Goal: Task Accomplishment & Management: Manage account settings

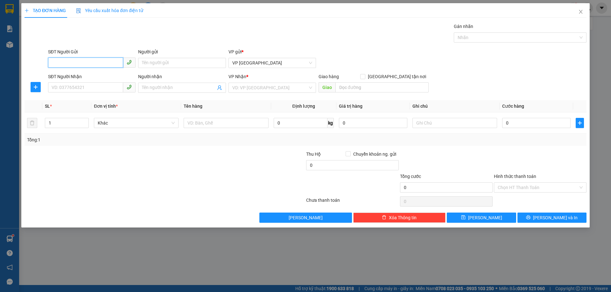
click at [87, 61] on input "SĐT Người Gửi" at bounding box center [85, 63] width 75 height 10
drag, startPoint x: 317, startPoint y: 39, endPoint x: 321, endPoint y: 43, distance: 6.1
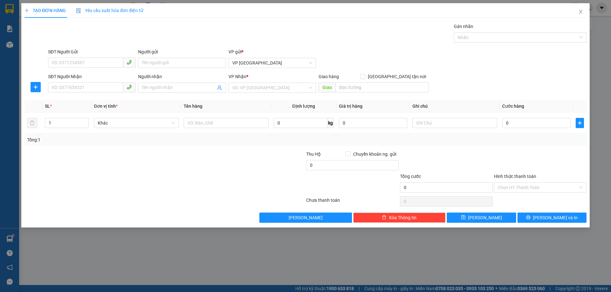
click at [317, 39] on div "Gán nhãn Nhãn" at bounding box center [317, 34] width 541 height 22
click at [205, 123] on input "text" at bounding box center [226, 123] width 85 height 10
type input "valy"
click at [380, 84] on input "search" at bounding box center [381, 87] width 93 height 10
click at [365, 75] on input "[GEOGRAPHIC_DATA] tận nơi" at bounding box center [362, 76] width 4 height 4
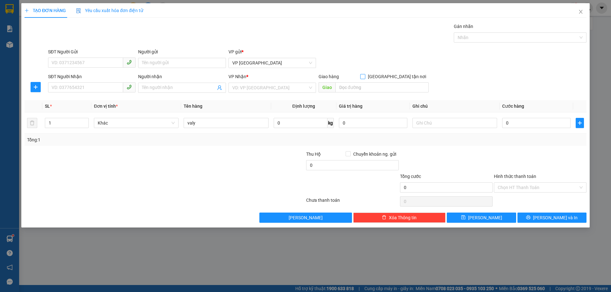
checkbox input "true"
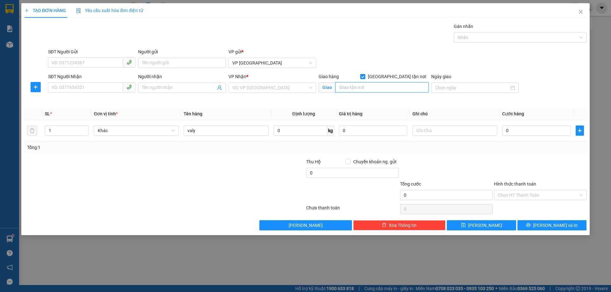
click at [368, 88] on input "search" at bounding box center [381, 87] width 93 height 10
click at [367, 88] on input "search" at bounding box center [381, 87] width 93 height 10
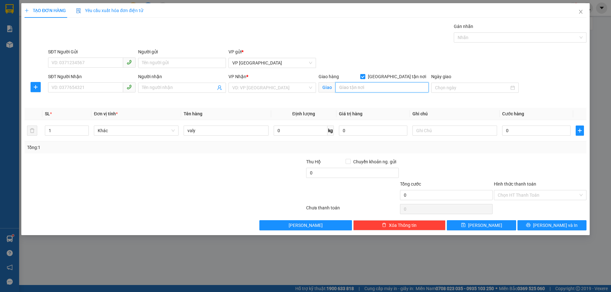
click at [367, 88] on input "search" at bounding box center [381, 87] width 93 height 10
click at [541, 135] on input "0" at bounding box center [536, 131] width 68 height 10
type input "8"
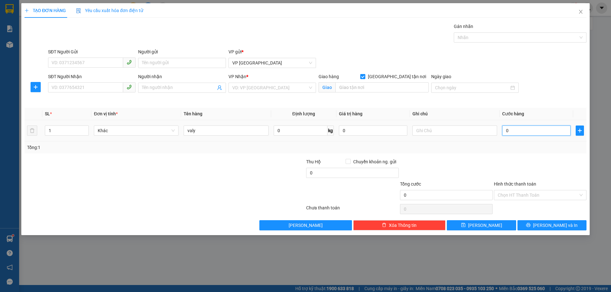
type input "8"
type input "80"
type input "80.000"
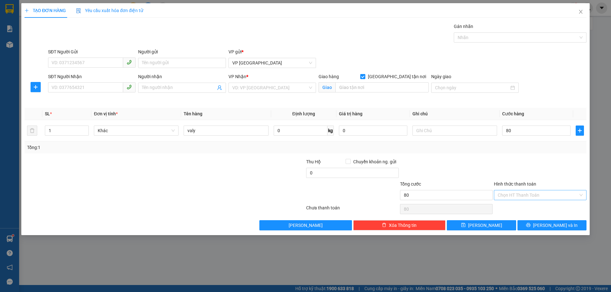
type input "80.000"
click at [533, 195] on input "Hình thức thanh toán" at bounding box center [538, 196] width 80 height 10
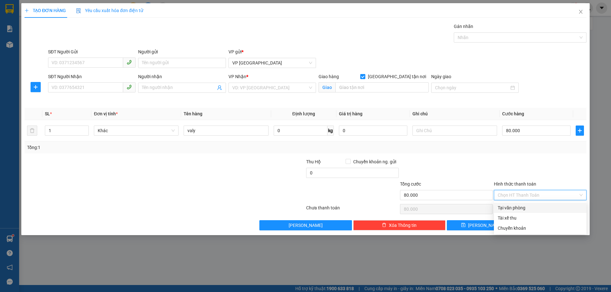
click at [528, 207] on div "Tại văn phòng" at bounding box center [540, 208] width 85 height 7
type input "0"
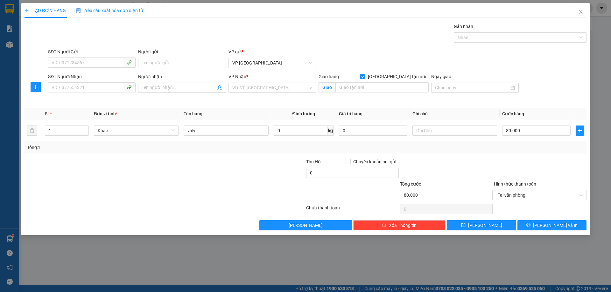
click at [438, 167] on div at bounding box center [446, 169] width 94 height 22
click at [95, 64] on input "SĐT Người Gửi" at bounding box center [85, 63] width 75 height 10
click at [107, 62] on input "SĐT Người Gửi" at bounding box center [85, 63] width 75 height 10
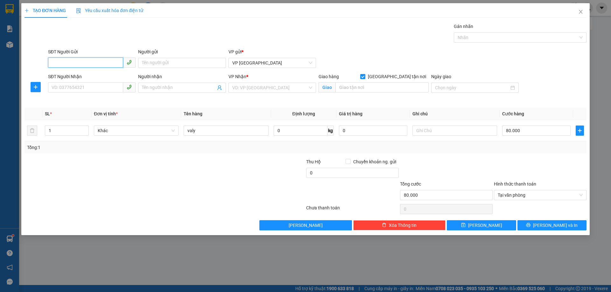
click at [107, 62] on input "SĐT Người Gửi" at bounding box center [85, 63] width 75 height 10
type input "0343764995"
click at [93, 87] on input "SĐT Người Nhận" at bounding box center [85, 87] width 75 height 10
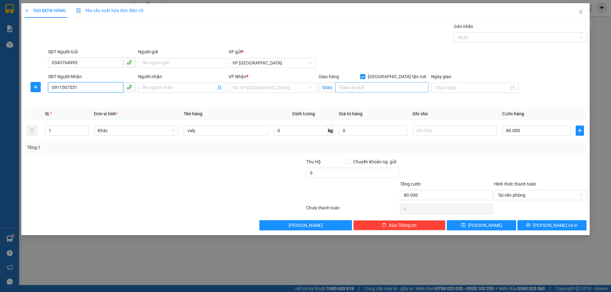
type input "0911507551"
click at [359, 86] on input "search" at bounding box center [381, 87] width 93 height 10
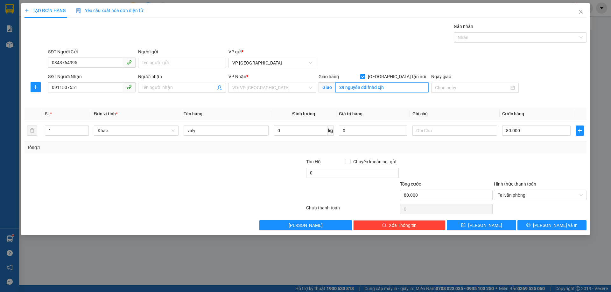
drag, startPoint x: 361, startPoint y: 89, endPoint x: 417, endPoint y: 86, distance: 55.4
click at [417, 86] on input "39 nguyễn ddifnhd cjh" at bounding box center [381, 87] width 93 height 10
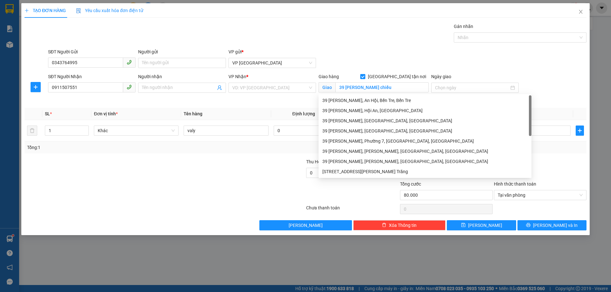
click at [320, 181] on div at bounding box center [352, 192] width 94 height 22
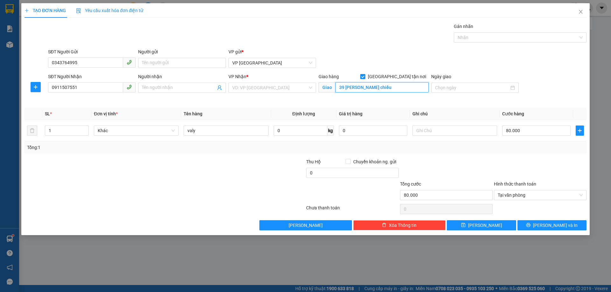
click at [394, 87] on input "39 nguyễn đình chiểu" at bounding box center [381, 87] width 93 height 10
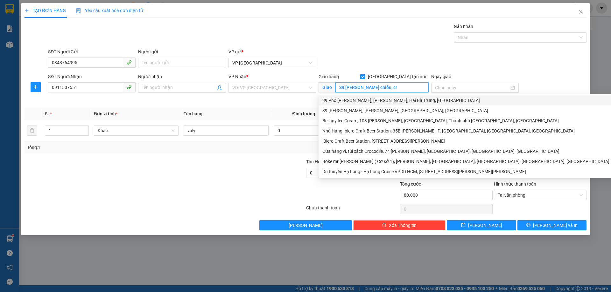
type input "39 [PERSON_NAME] chiểu, cr"
click at [372, 69] on div "SĐT Người Gửi 0343764995 Người gửi Tên người gửi VP gửi * VP PHÚ YÊN" at bounding box center [317, 59] width 541 height 22
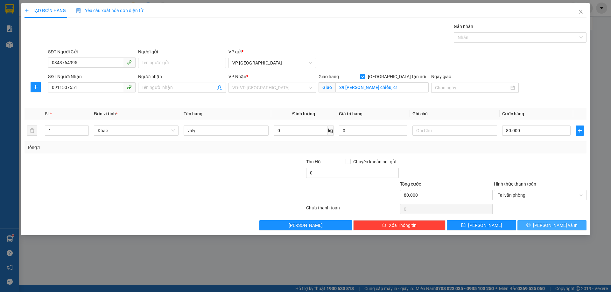
click at [545, 225] on button "[PERSON_NAME] và In" at bounding box center [551, 225] width 69 height 10
click at [268, 84] on input "search" at bounding box center [269, 88] width 75 height 10
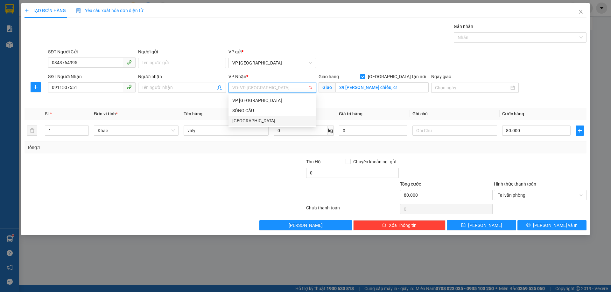
click at [261, 118] on div "[GEOGRAPHIC_DATA]" at bounding box center [272, 120] width 80 height 7
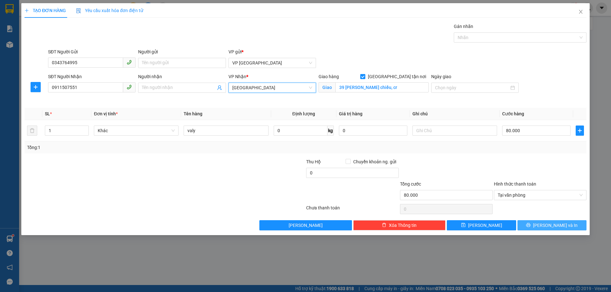
click at [538, 223] on button "[PERSON_NAME] và In" at bounding box center [551, 225] width 69 height 10
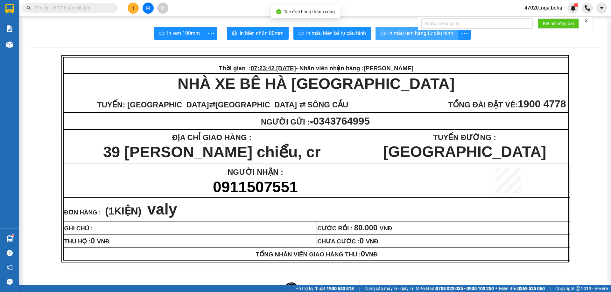
click at [408, 35] on span "In mẫu tem hàng tự cấu hình" at bounding box center [420, 33] width 65 height 8
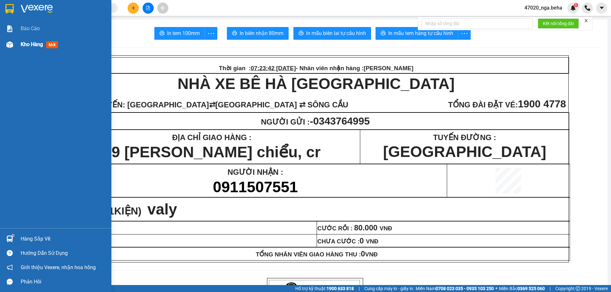
click at [22, 42] on span "Kho hàng" at bounding box center [32, 44] width 22 height 6
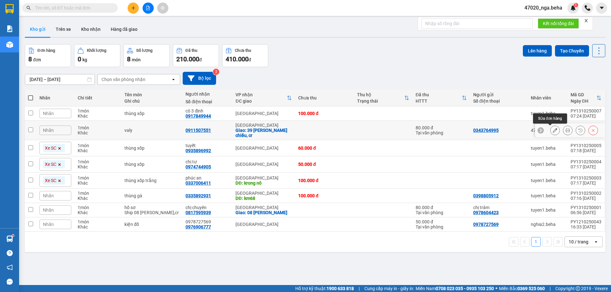
click at [553, 131] on icon at bounding box center [555, 130] width 4 height 4
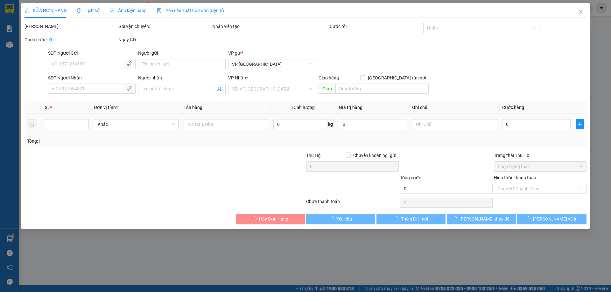
type input "0343764995"
type input "0911507551"
checkbox input "true"
type input "39 [PERSON_NAME] chiểu, cr"
type input "80.000"
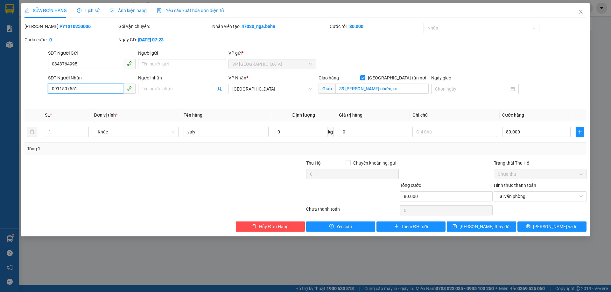
click at [87, 91] on input "0911507551" at bounding box center [85, 89] width 75 height 10
click at [583, 15] on span "Close" at bounding box center [581, 12] width 18 height 18
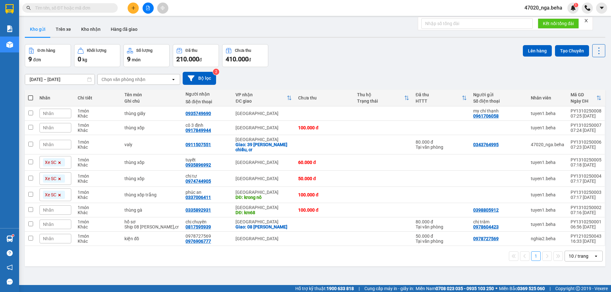
click at [100, 9] on input "text" at bounding box center [72, 7] width 75 height 7
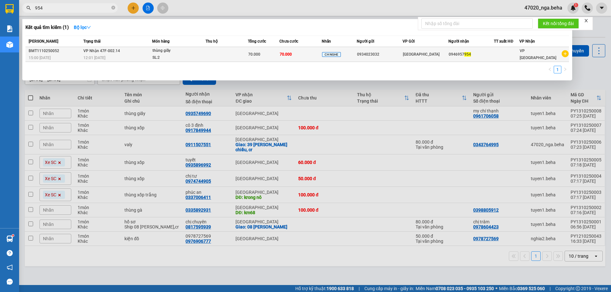
click at [244, 61] on td at bounding box center [227, 54] width 42 height 15
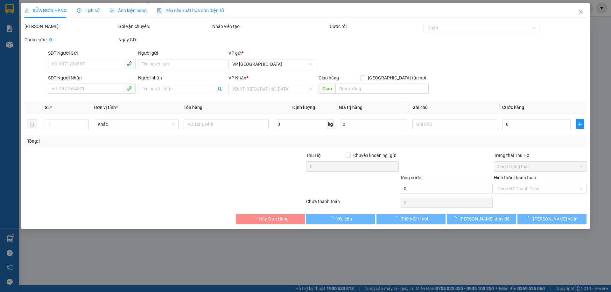
click at [133, 13] on div "Ảnh kiện hàng" at bounding box center [128, 10] width 37 height 7
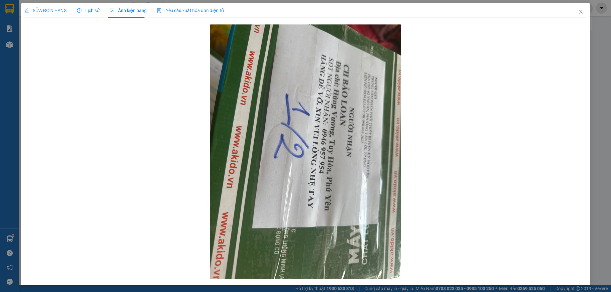
click at [53, 12] on span "SỬA ĐƠN HÀNG" at bounding box center [45, 10] width 42 height 5
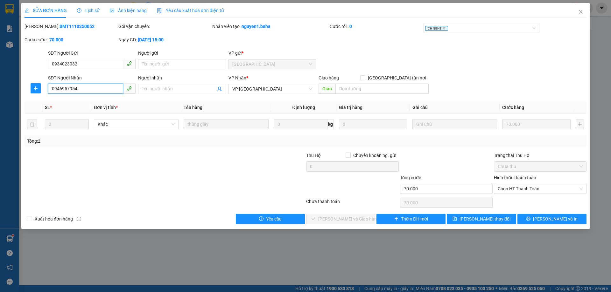
click at [85, 87] on input "0946957954" at bounding box center [85, 89] width 75 height 10
click at [224, 170] on div at bounding box center [259, 163] width 94 height 22
click at [124, 8] on span "Ảnh kiện hàng" at bounding box center [128, 10] width 37 height 5
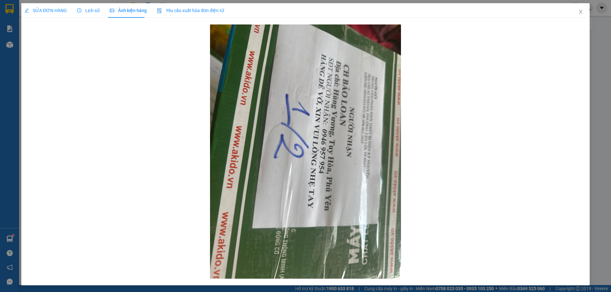
click at [54, 11] on span "SỬA ĐƠN HÀNG" at bounding box center [45, 10] width 42 height 5
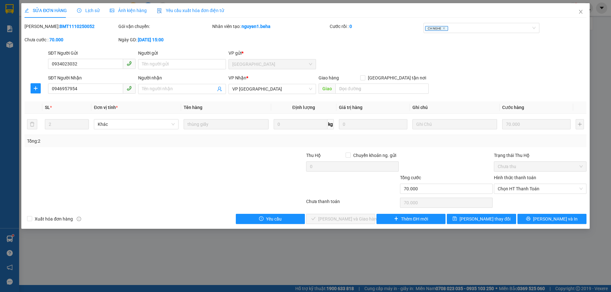
click at [139, 15] on div "Ảnh kiện hàng" at bounding box center [128, 10] width 37 height 15
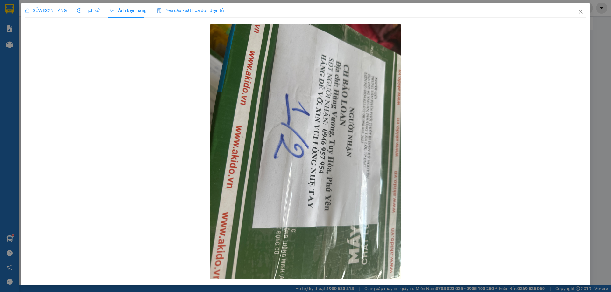
click at [58, 11] on span "SỬA ĐƠN HÀNG" at bounding box center [45, 10] width 42 height 5
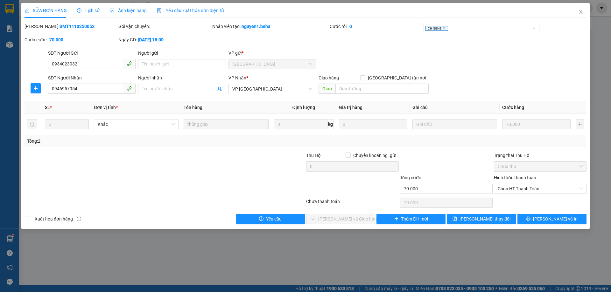
drag, startPoint x: 225, startPoint y: 176, endPoint x: 218, endPoint y: 171, distance: 8.6
click at [224, 174] on div at bounding box center [259, 185] width 94 height 22
click at [103, 69] on input "0934023032" at bounding box center [85, 64] width 75 height 10
click at [103, 67] on input "0934023032" at bounding box center [85, 64] width 75 height 10
click at [106, 67] on input "0934023032" at bounding box center [85, 64] width 75 height 10
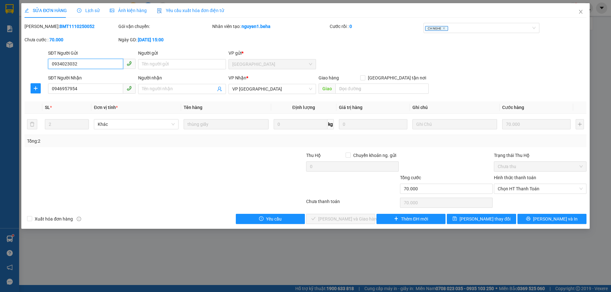
click at [106, 67] on input "0934023032" at bounding box center [85, 64] width 75 height 10
click at [207, 161] on div at bounding box center [118, 163] width 188 height 22
click at [579, 10] on icon "close" at bounding box center [580, 11] width 5 height 5
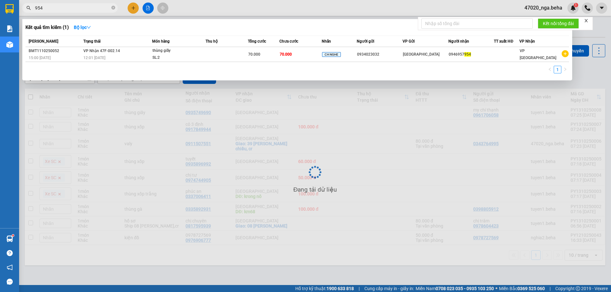
click at [69, 6] on input "954" at bounding box center [72, 7] width 75 height 7
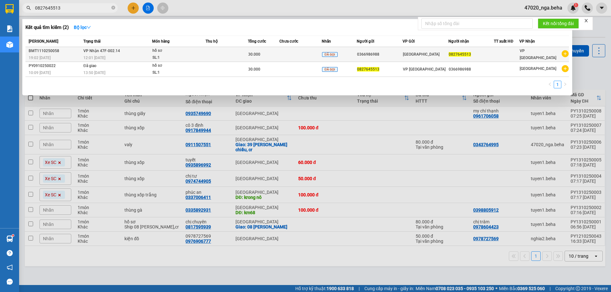
type input "0827645513"
click at [261, 56] on div "30.000" at bounding box center [263, 54] width 31 height 7
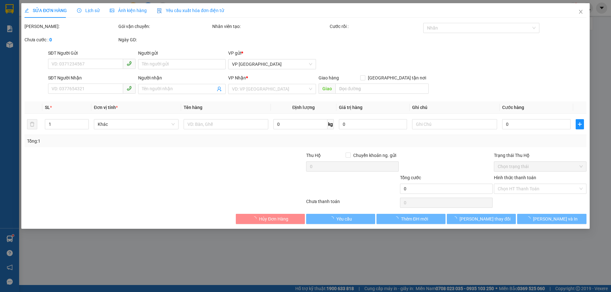
type input "0366986988"
type input "0827645513"
type input "30.000"
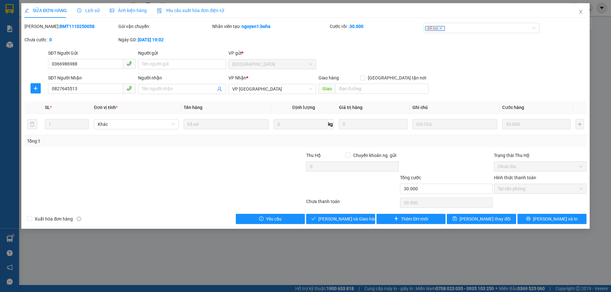
click at [117, 12] on span "Ảnh kiện hàng" at bounding box center [128, 10] width 37 height 5
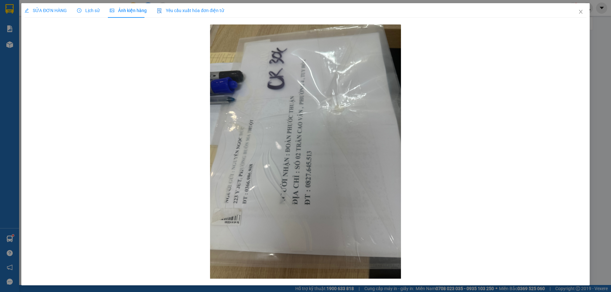
click at [53, 8] on span "SỬA ĐƠN HÀNG" at bounding box center [45, 10] width 42 height 5
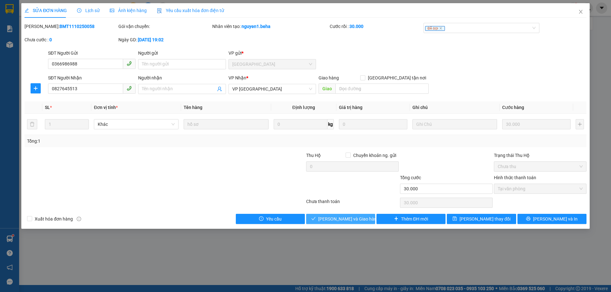
click at [334, 220] on span "[PERSON_NAME] và Giao hàng" at bounding box center [348, 219] width 61 height 7
type input "0"
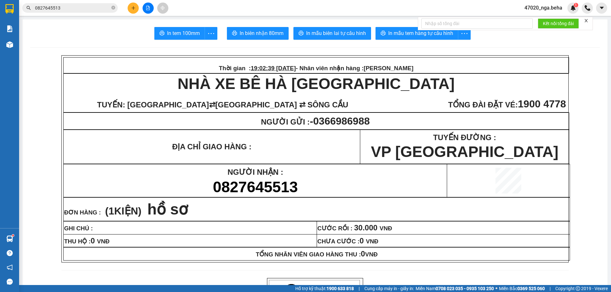
click at [70, 10] on input "0827645513" at bounding box center [72, 7] width 75 height 7
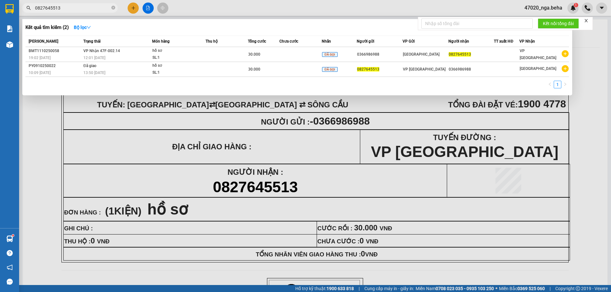
click at [70, 10] on input "0827645513" at bounding box center [72, 7] width 75 height 7
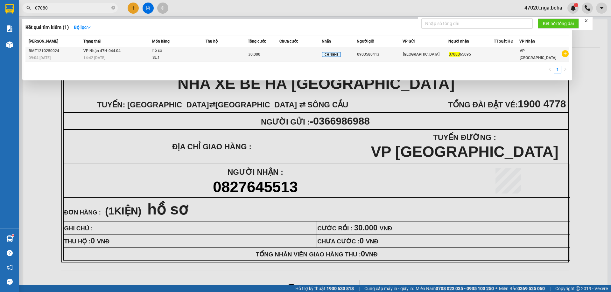
type input "07080"
click at [251, 58] on td "30.000" at bounding box center [263, 54] width 31 height 15
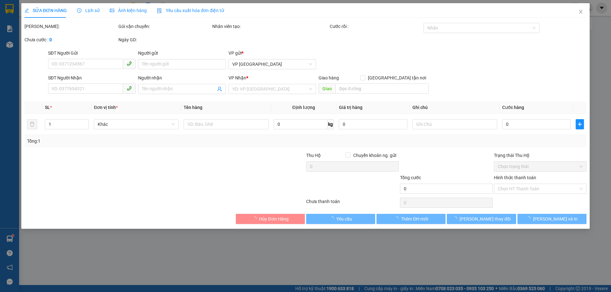
click at [128, 10] on span "Ảnh kiện hàng" at bounding box center [128, 10] width 37 height 5
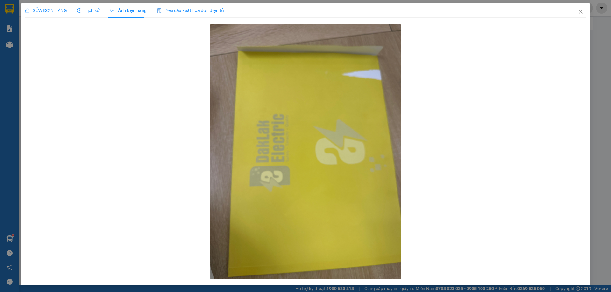
click at [55, 13] on span "SỬA ĐƠN HÀNG" at bounding box center [45, 10] width 42 height 5
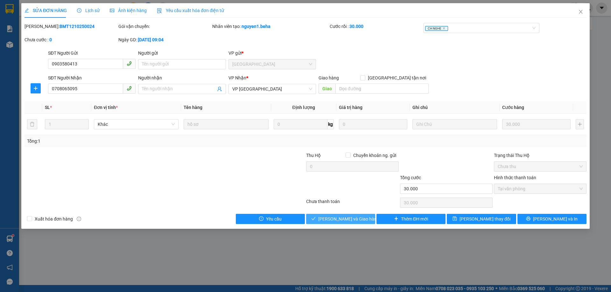
click at [342, 220] on span "[PERSON_NAME] và Giao hàng" at bounding box center [348, 219] width 61 height 7
type input "0"
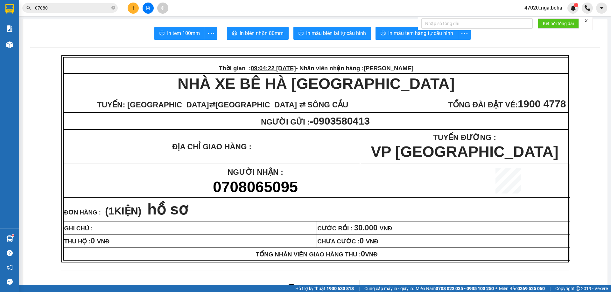
drag, startPoint x: 389, startPoint y: 98, endPoint x: 391, endPoint y: 93, distance: 5.4
click at [389, 97] on span "[GEOGRAPHIC_DATA] ⇄ SÔNG CẦU" at bounding box center [331, 102] width 233 height 17
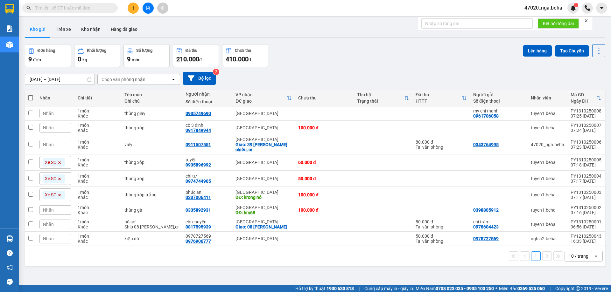
click at [55, 10] on input "text" at bounding box center [72, 7] width 75 height 7
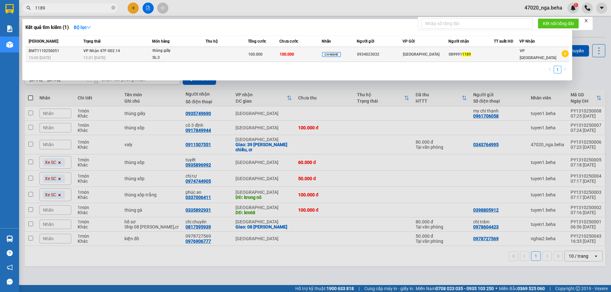
type input "1189"
click at [256, 59] on td "100.000" at bounding box center [263, 54] width 31 height 15
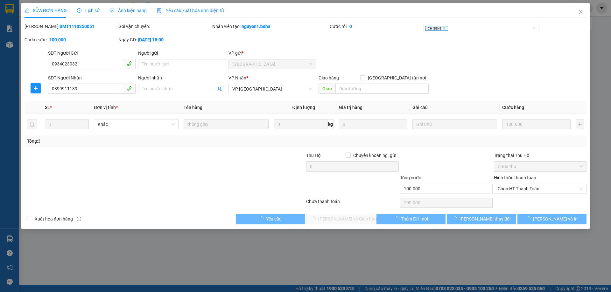
type input "0934023032"
type input "0899911189"
type input "100.000"
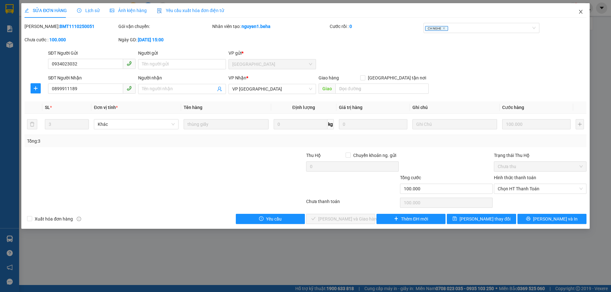
click at [581, 12] on icon "close" at bounding box center [580, 11] width 5 height 5
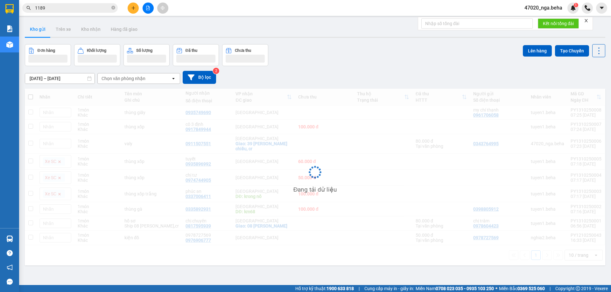
click at [80, 8] on input "1189" at bounding box center [72, 7] width 75 height 7
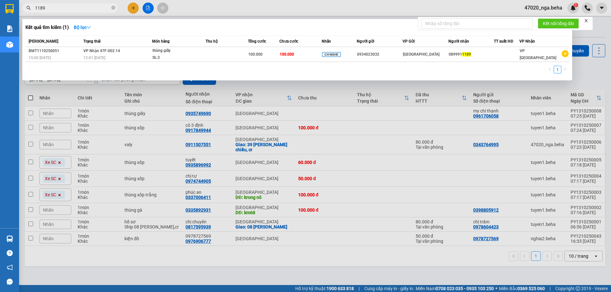
click at [80, 8] on input "1189" at bounding box center [72, 7] width 75 height 7
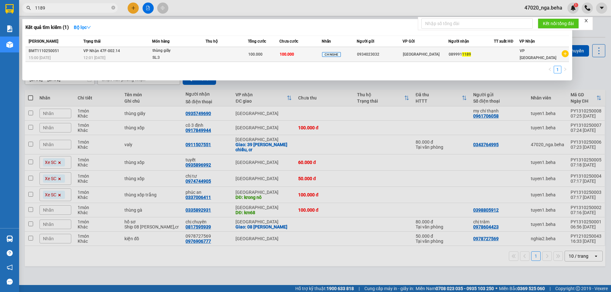
click at [155, 53] on div "thùng giấy" at bounding box center [176, 50] width 48 height 7
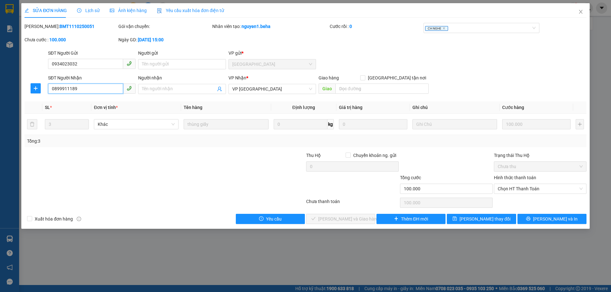
click at [85, 91] on input "0899911189" at bounding box center [85, 89] width 75 height 10
click at [252, 175] on div at bounding box center [259, 185] width 94 height 22
click at [122, 14] on div "Ảnh kiện hàng" at bounding box center [128, 10] width 37 height 7
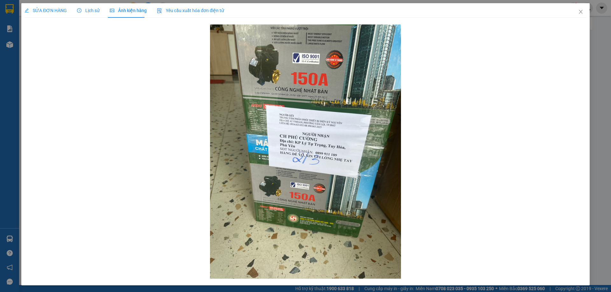
click at [57, 11] on span "SỬA ĐƠN HÀNG" at bounding box center [45, 10] width 42 height 5
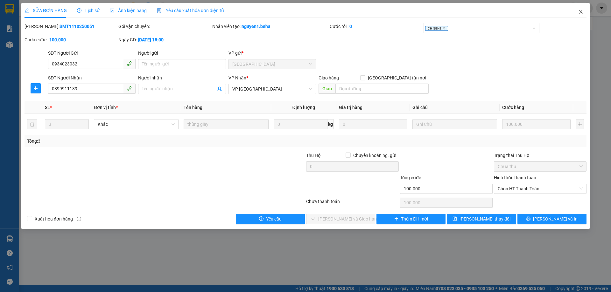
click at [582, 11] on icon "close" at bounding box center [580, 12] width 3 height 4
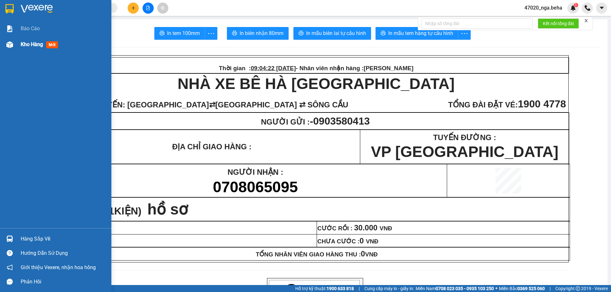
click at [13, 46] on div at bounding box center [9, 44] width 11 height 11
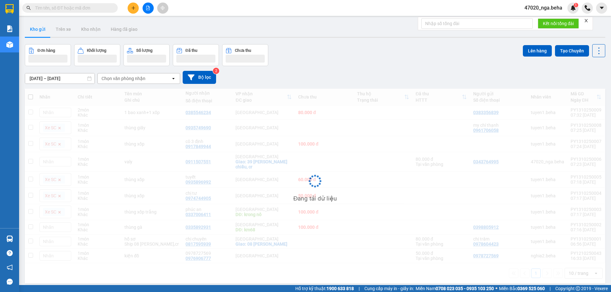
scroll to position [29, 0]
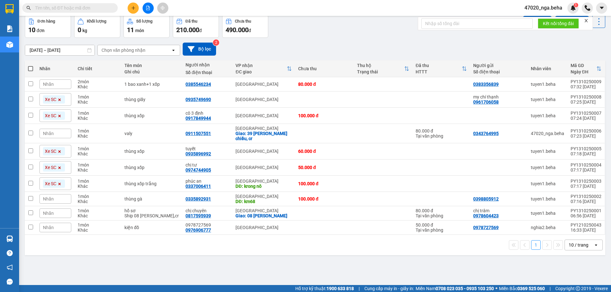
click at [71, 9] on input "text" at bounding box center [72, 7] width 75 height 7
click at [69, 8] on input "0" at bounding box center [72, 7] width 75 height 7
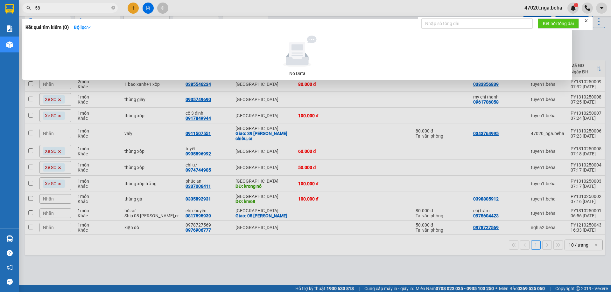
type input "5"
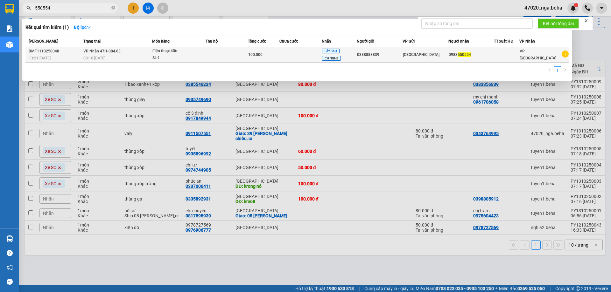
type input "550554"
click at [297, 58] on td at bounding box center [300, 55] width 42 height 16
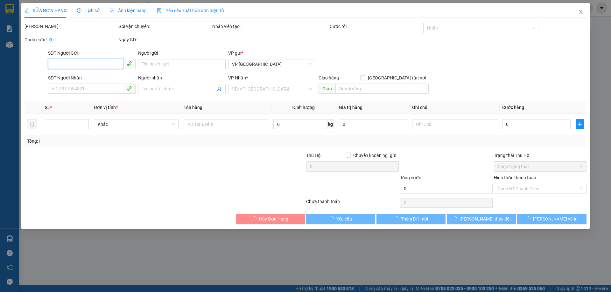
type input "0388888839"
type input "0983550554"
type input "100.000"
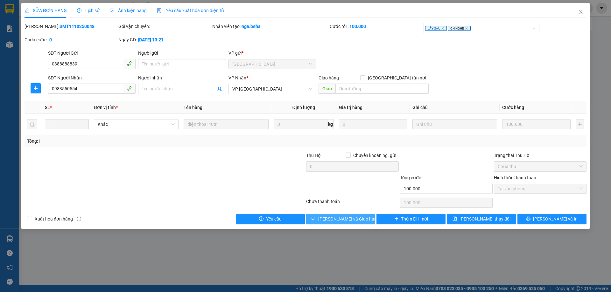
click at [346, 219] on span "[PERSON_NAME] và Giao hàng" at bounding box center [348, 219] width 61 height 7
type input "0"
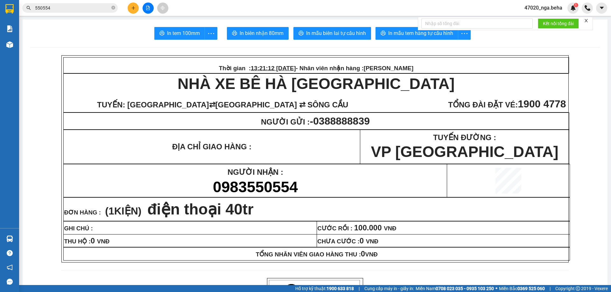
click at [81, 9] on input "550554" at bounding box center [72, 7] width 75 height 7
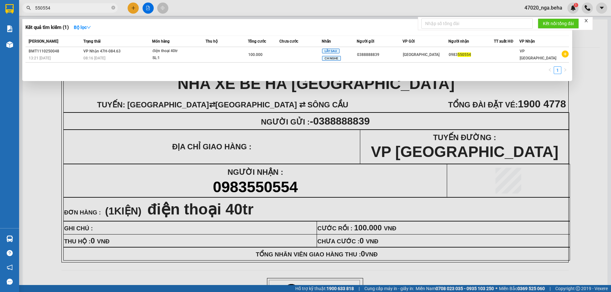
click at [81, 9] on input "550554" at bounding box center [72, 7] width 75 height 7
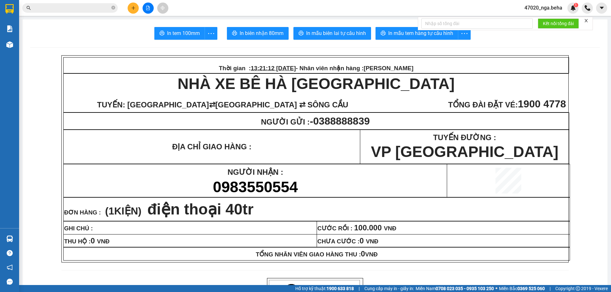
click at [20, 43] on main "In tem 100mm In biên nhận 80mm In mẫu biên lai tự cấu hình In mẫu tem hàng tự c…" at bounding box center [305, 142] width 611 height 285
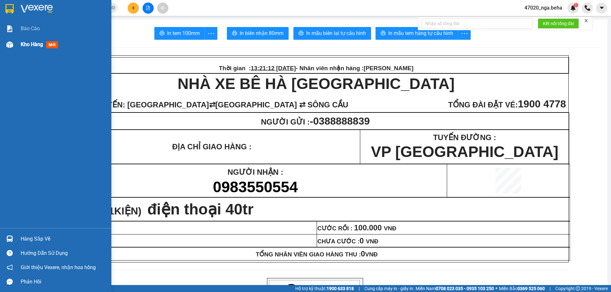
click at [14, 43] on div at bounding box center [9, 44] width 11 height 11
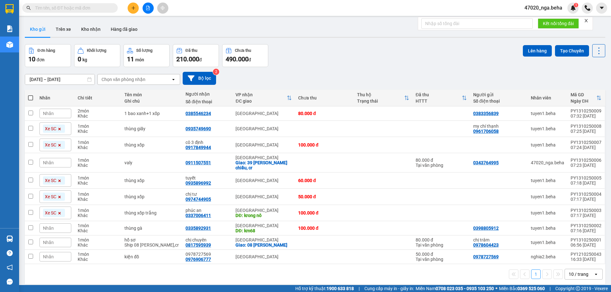
click at [257, 32] on div "Kho gửi Trên xe Kho nhận Hàng đã giao" at bounding box center [315, 30] width 580 height 17
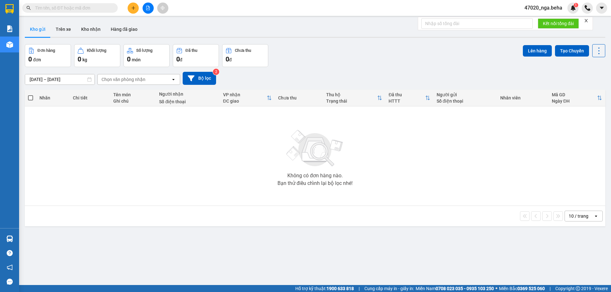
click at [86, 8] on input "text" at bounding box center [72, 7] width 75 height 7
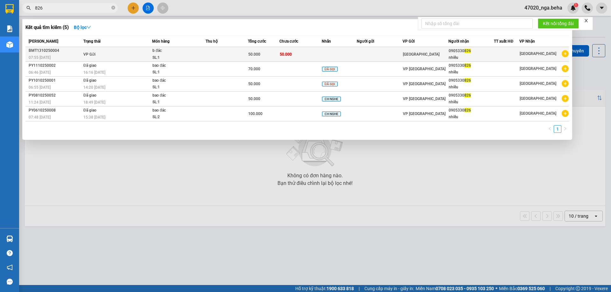
type input "826"
click at [277, 55] on div "50.000" at bounding box center [263, 54] width 31 height 7
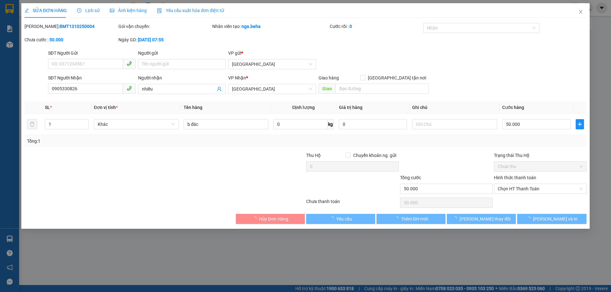
type input "0905330826"
type input "nhiều"
type input "50.000"
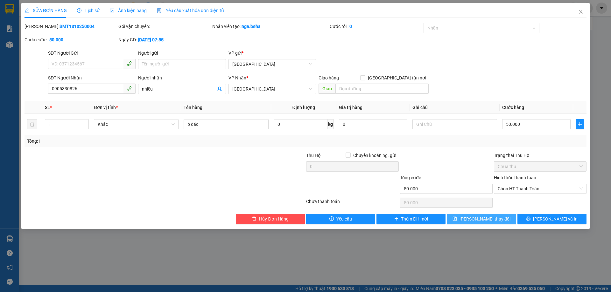
click at [481, 217] on span "[PERSON_NAME] thay đổi" at bounding box center [484, 219] width 51 height 7
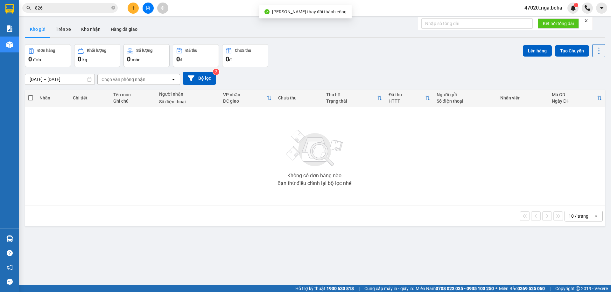
click at [94, 7] on input "826" at bounding box center [72, 7] width 75 height 7
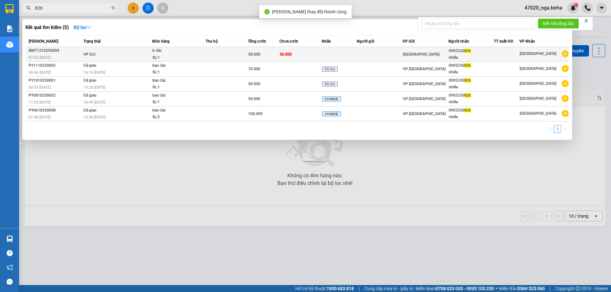
click at [493, 50] on div "0905330 826" at bounding box center [471, 51] width 45 height 7
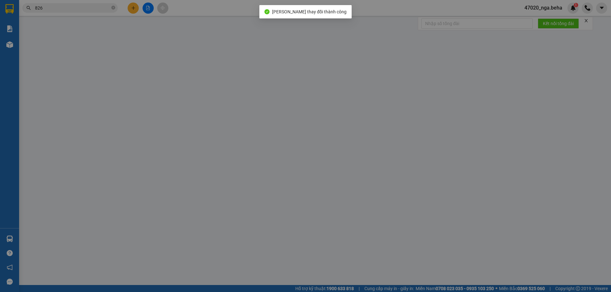
type input "0905330826"
type input "nhiều"
type input "50.000"
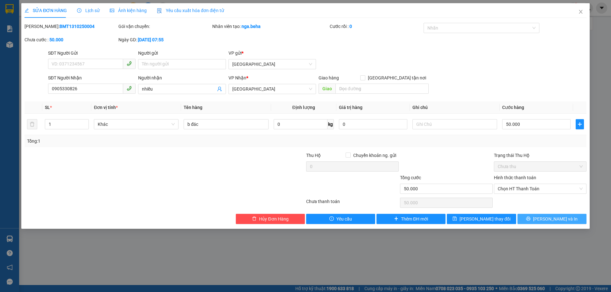
click at [555, 221] on span "[PERSON_NAME] và In" at bounding box center [555, 219] width 45 height 7
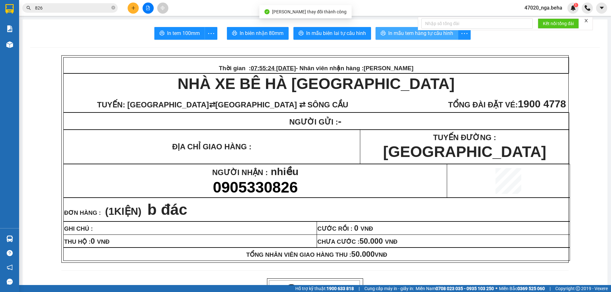
click at [401, 32] on span "In mẫu tem hàng tự cấu hình" at bounding box center [420, 33] width 65 height 8
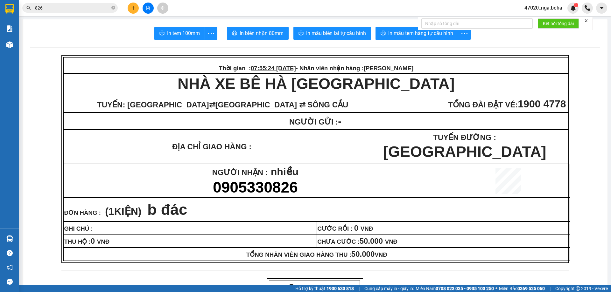
click at [147, 10] on button at bounding box center [148, 8] width 11 height 11
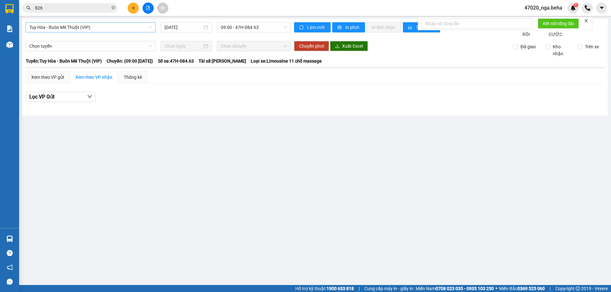
click at [123, 31] on span "Tuy Hòa - Buôn Mê Thuột (VIP)" at bounding box center [90, 28] width 122 height 10
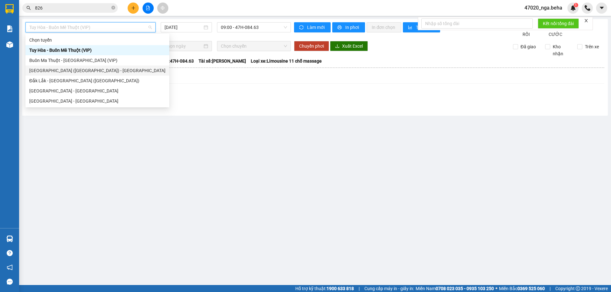
click at [95, 68] on div "[GEOGRAPHIC_DATA] ([GEOGRAPHIC_DATA]) - [GEOGRAPHIC_DATA]" at bounding box center [97, 70] width 136 height 7
type input "[DATE]"
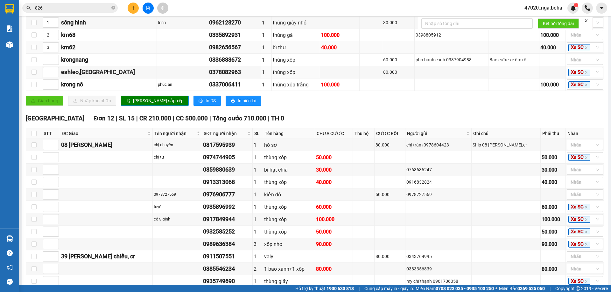
scroll to position [95, 0]
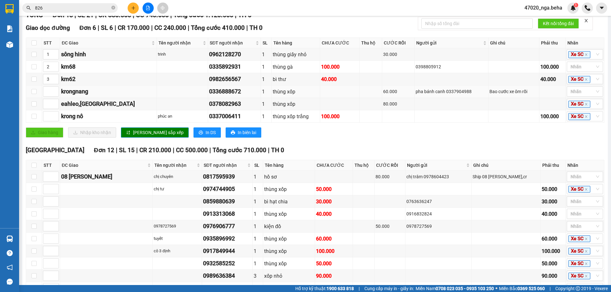
click at [209, 96] on div "0336888672" at bounding box center [234, 91] width 50 height 9
copy div "0336888672"
click at [59, 6] on input "826" at bounding box center [72, 7] width 75 height 7
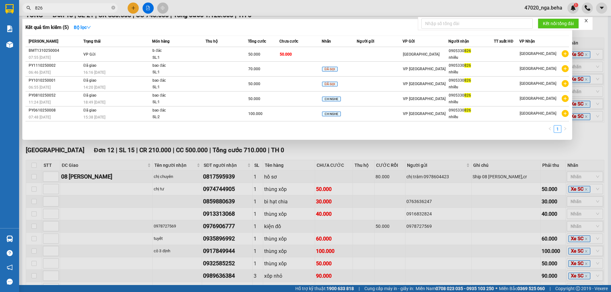
click at [59, 6] on input "826" at bounding box center [72, 7] width 75 height 7
paste input "0336888672"
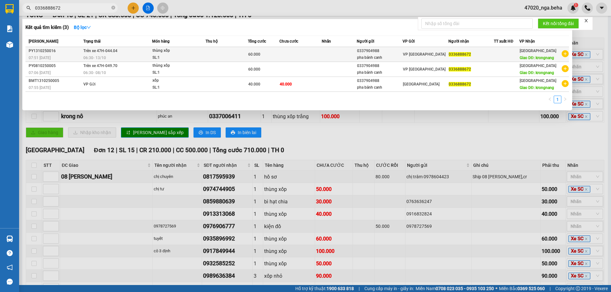
type input "0336888672"
click at [335, 50] on td at bounding box center [339, 54] width 35 height 15
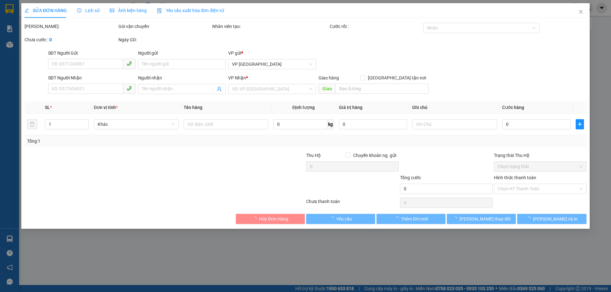
type input "0337904988"
type input "pha bánh canh"
type input "0336888672"
type input "krongnang"
type input "60.000"
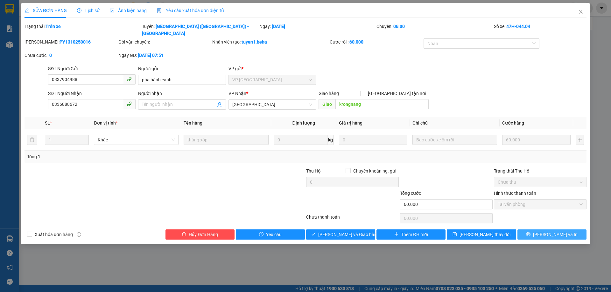
click at [537, 230] on button "Lưu và In" at bounding box center [551, 235] width 69 height 10
type input "0"
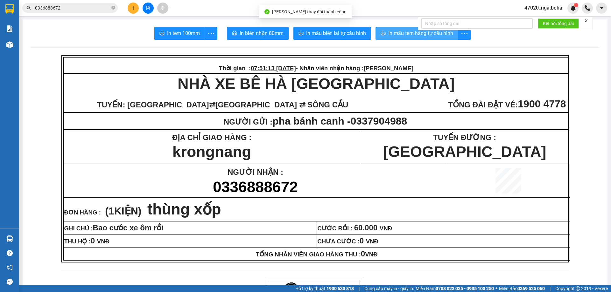
click at [406, 29] on button "In mẫu tem hàng tự cấu hình" at bounding box center [416, 33] width 83 height 13
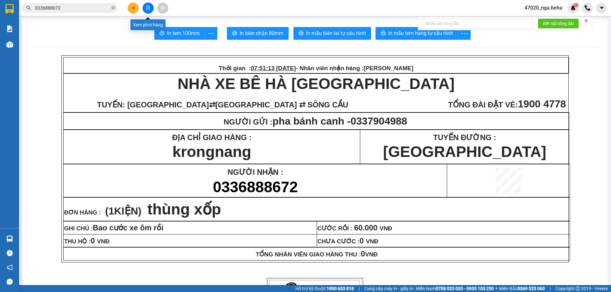
click at [148, 12] on button at bounding box center [148, 8] width 11 height 11
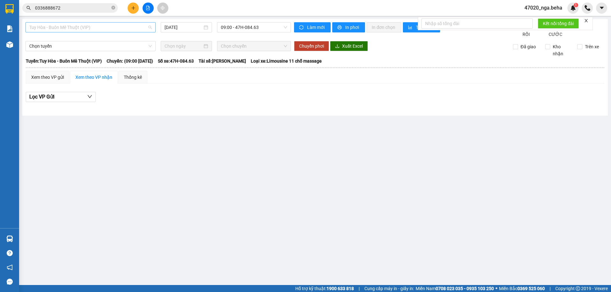
click at [94, 28] on span "Tuy Hòa - Buôn Mê Thuột (VIP)" at bounding box center [90, 28] width 122 height 10
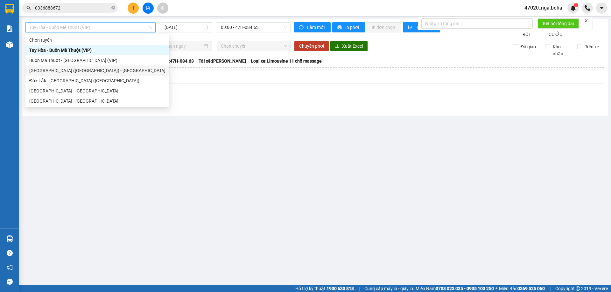
click at [90, 72] on div "[GEOGRAPHIC_DATA] ([GEOGRAPHIC_DATA]) - [GEOGRAPHIC_DATA]" at bounding box center [97, 70] width 136 height 7
type input "[DATE]"
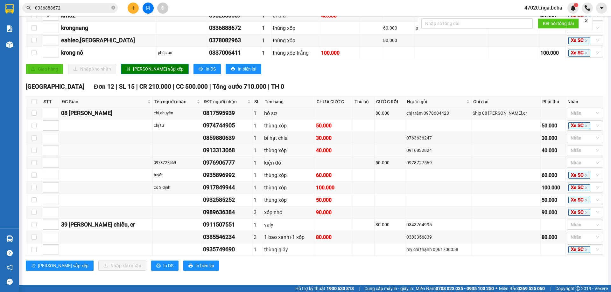
scroll to position [170, 0]
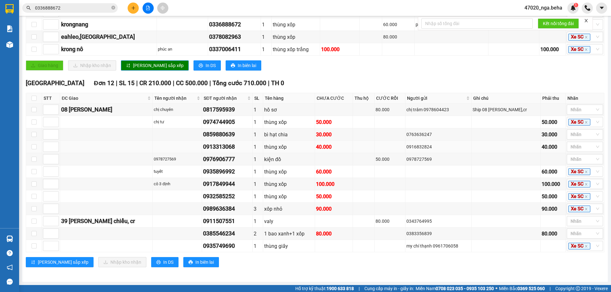
click at [218, 149] on div "0913313068" at bounding box center [227, 147] width 48 height 9
click at [218, 148] on div "0913313068" at bounding box center [227, 147] width 48 height 9
copy div "0913313068"
click at [67, 11] on span "0336888672" at bounding box center [69, 8] width 95 height 10
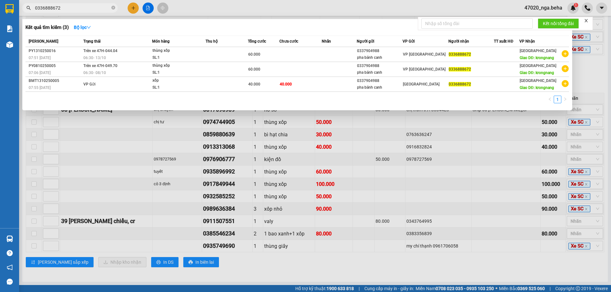
click at [67, 11] on input "0336888672" at bounding box center [72, 7] width 75 height 7
paste input "913313068"
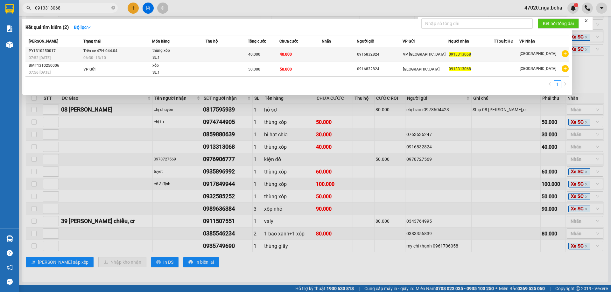
type input "0913313068"
click at [226, 53] on td at bounding box center [227, 54] width 42 height 15
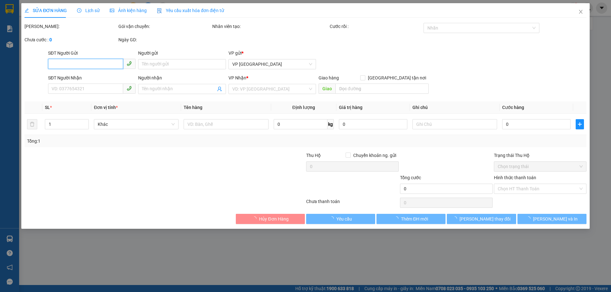
type input "0916832824"
type input "0913313068"
type input "40.000"
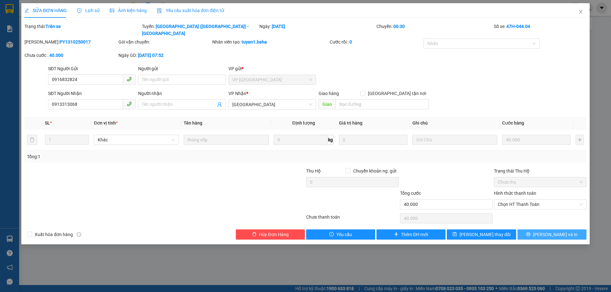
drag, startPoint x: 553, startPoint y: 228, endPoint x: 548, endPoint y: 228, distance: 4.5
click at [553, 231] on span "[PERSON_NAME] và In" at bounding box center [555, 234] width 45 height 7
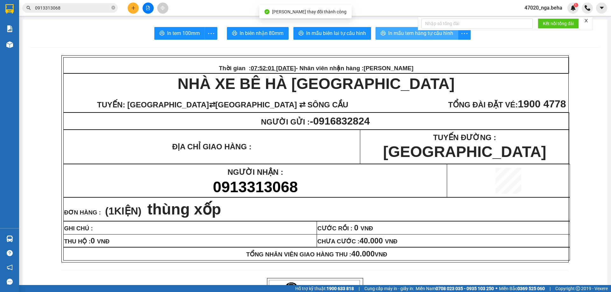
click at [391, 33] on span "In mẫu tem hàng tự cấu hình" at bounding box center [420, 33] width 65 height 8
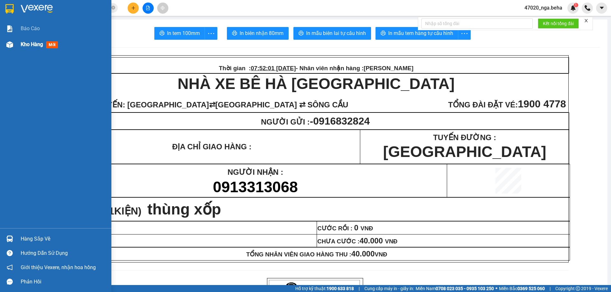
click at [13, 42] on img at bounding box center [9, 44] width 7 height 7
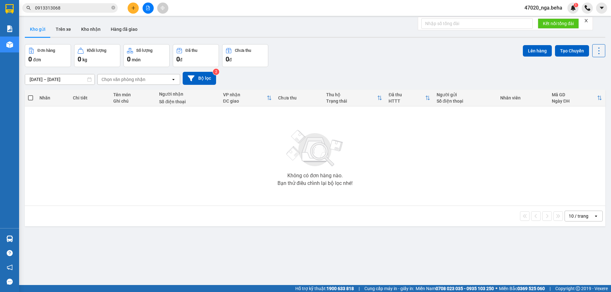
click at [147, 10] on icon "file-add" at bounding box center [148, 8] width 4 height 4
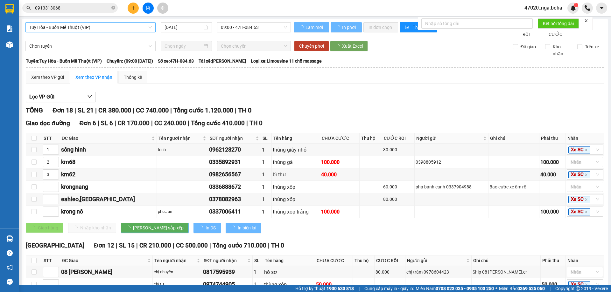
click at [65, 31] on span "Tuy Hòa - Buôn Mê Thuột (VIP)" at bounding box center [90, 28] width 122 height 10
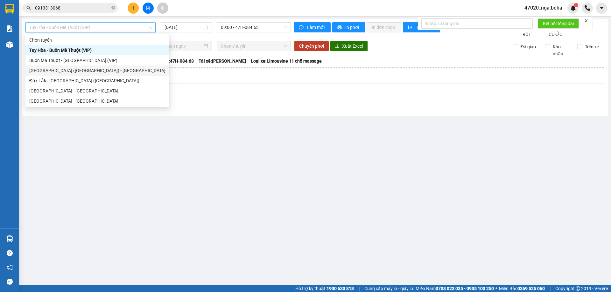
click at [65, 70] on div "[GEOGRAPHIC_DATA] ([GEOGRAPHIC_DATA]) - [GEOGRAPHIC_DATA]" at bounding box center [97, 70] width 136 height 7
type input "[DATE]"
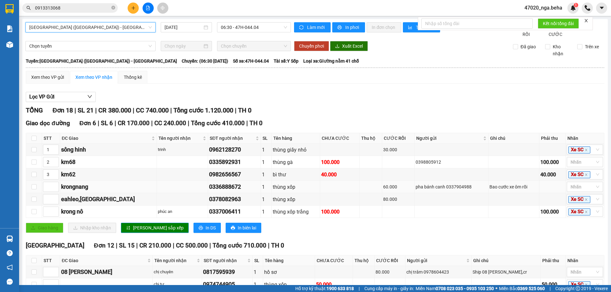
scroll to position [170, 0]
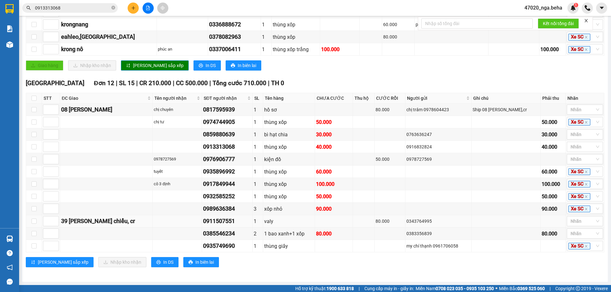
click at [216, 220] on div "0911507551" at bounding box center [227, 221] width 48 height 9
copy div "0911507551"
click at [92, 3] on span "0913313068" at bounding box center [69, 8] width 95 height 10
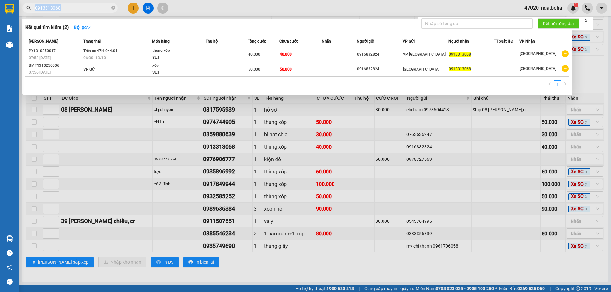
click at [92, 3] on span "0913313068" at bounding box center [69, 8] width 95 height 10
click at [83, 8] on input "0913313068" at bounding box center [72, 7] width 75 height 7
paste input "1507551"
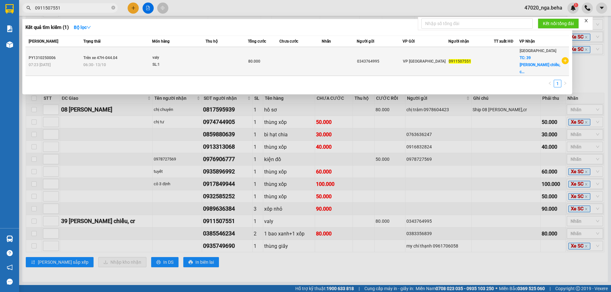
type input "0911507551"
click at [287, 54] on td at bounding box center [300, 61] width 42 height 29
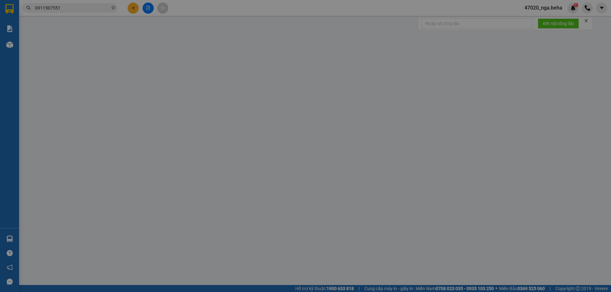
type input "0343764995"
type input "0911507551"
checkbox input "true"
type input "39 [PERSON_NAME] chiểu, cr"
type input "80.000"
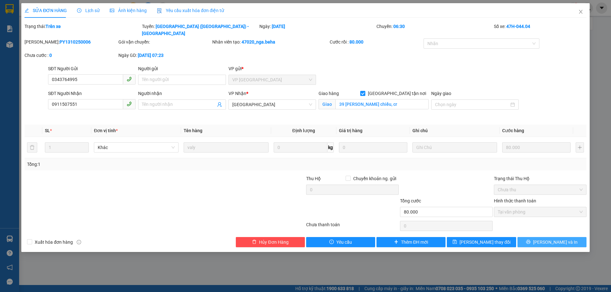
click at [542, 237] on button "[PERSON_NAME] và In" at bounding box center [551, 242] width 69 height 10
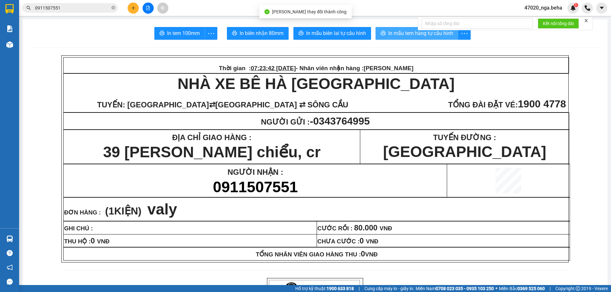
click at [394, 37] on span "In mẫu tem hàng tự cấu hình" at bounding box center [420, 33] width 65 height 8
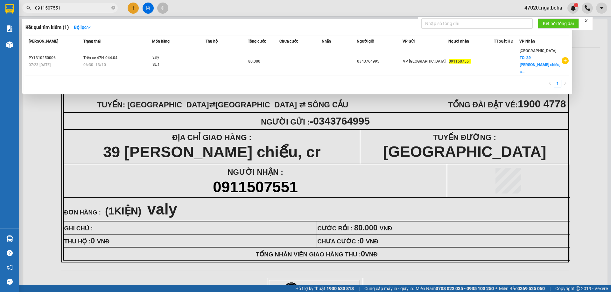
click at [68, 9] on input "0911507551" at bounding box center [72, 7] width 75 height 7
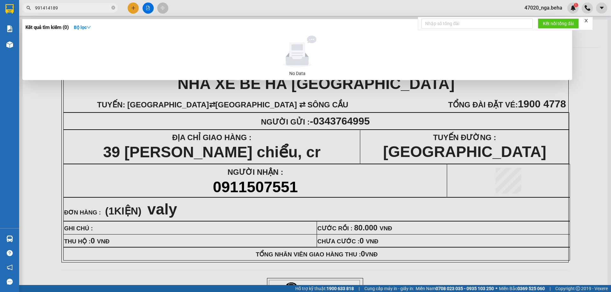
click at [68, 9] on input "991414189" at bounding box center [72, 7] width 75 height 7
drag, startPoint x: 68, startPoint y: 9, endPoint x: 68, endPoint y: 17, distance: 8.6
click at [68, 14] on div "Kết quả tìm kiếm ( 0 ) Bộ lọc No Data 991414189" at bounding box center [62, 8] width 124 height 11
click at [56, 8] on input "1189" at bounding box center [72, 7] width 75 height 7
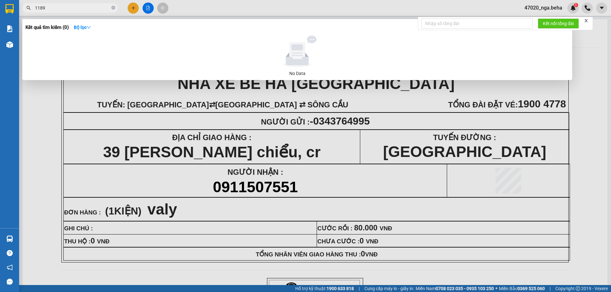
click at [56, 8] on input "1189" at bounding box center [72, 7] width 75 height 7
click at [49, 2] on div at bounding box center [305, 146] width 611 height 292
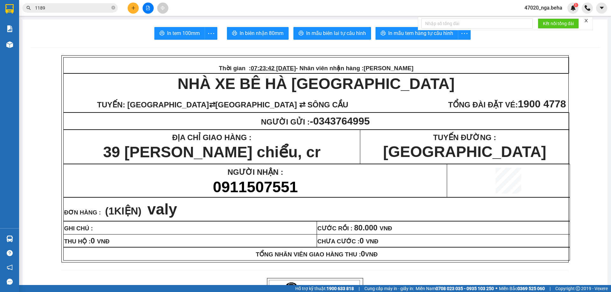
click at [50, 4] on input "1189" at bounding box center [72, 7] width 75 height 7
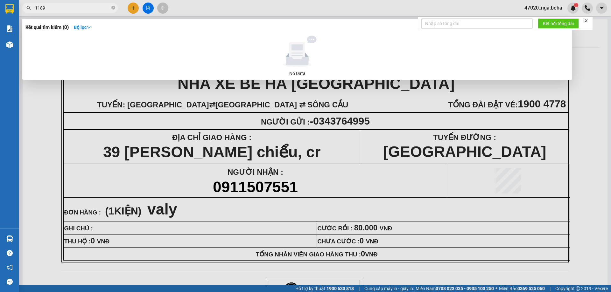
click at [50, 4] on input "1189" at bounding box center [72, 7] width 75 height 7
click at [74, 10] on input "1189" at bounding box center [72, 7] width 75 height 7
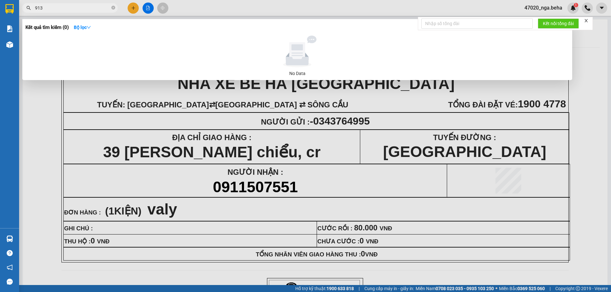
type input "9136"
click at [87, 6] on input "9136" at bounding box center [72, 7] width 75 height 7
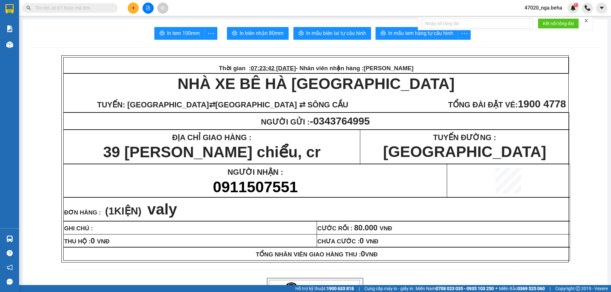
drag, startPoint x: 154, startPoint y: 11, endPoint x: 147, endPoint y: 11, distance: 7.0
click at [153, 11] on div at bounding box center [148, 8] width 48 height 11
click at [147, 11] on button at bounding box center [148, 8] width 11 height 11
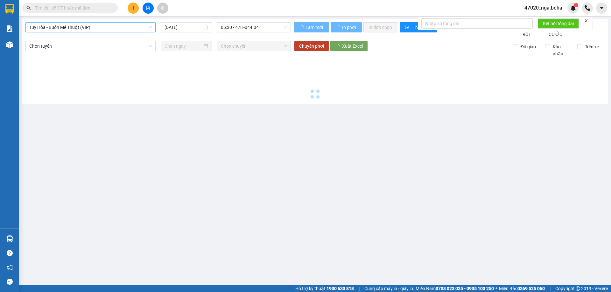
click at [85, 29] on span "Tuy Hòa - Buôn Mê Thuột (VIP)" at bounding box center [90, 28] width 122 height 10
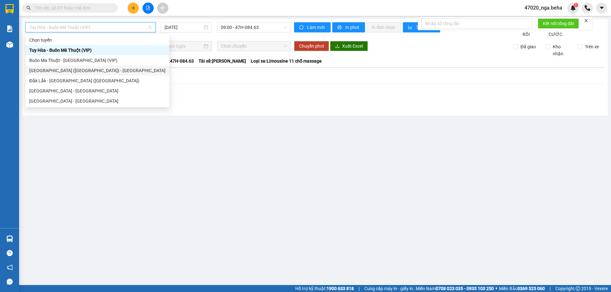
click at [80, 73] on div "[GEOGRAPHIC_DATA] ([GEOGRAPHIC_DATA]) - [GEOGRAPHIC_DATA]" at bounding box center [97, 70] width 136 height 7
type input "[DATE]"
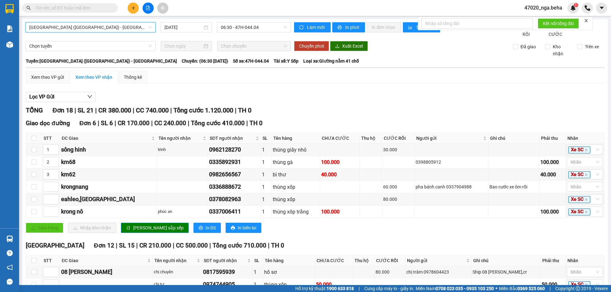
click at [72, 6] on input "text" at bounding box center [72, 7] width 75 height 7
click at [213, 97] on div "Lọc VP Gửi TỔNG Đơn 18 | SL 21 | CR 380.000 | CC 740.000 | Tổng cước 1.120.000…" at bounding box center [315, 263] width 578 height 349
click at [57, 8] on input "text" at bounding box center [72, 7] width 75 height 7
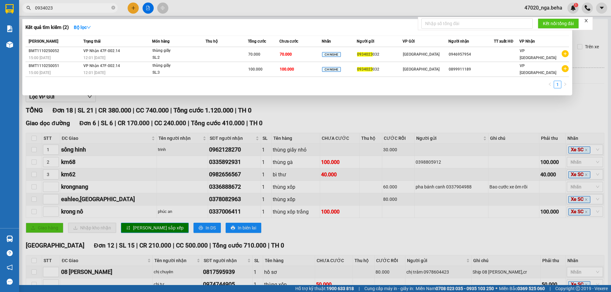
type input "0934023"
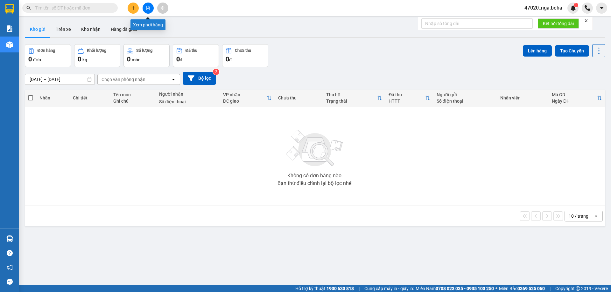
click at [145, 8] on button at bounding box center [148, 8] width 11 height 11
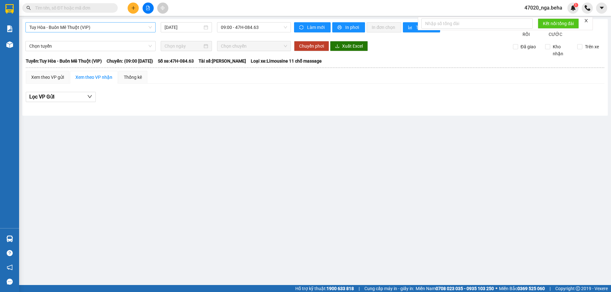
click at [99, 28] on span "Tuy Hòa - Buôn Mê Thuột (VIP)" at bounding box center [90, 28] width 122 height 10
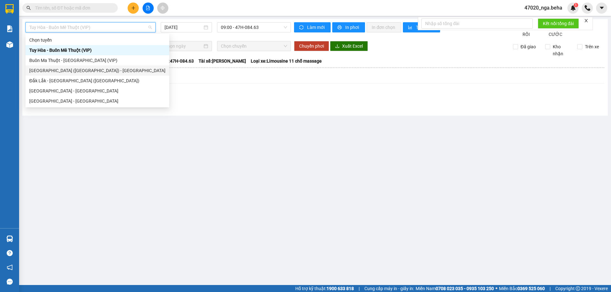
click at [66, 68] on div "[GEOGRAPHIC_DATA] ([GEOGRAPHIC_DATA]) - [GEOGRAPHIC_DATA]" at bounding box center [97, 70] width 136 height 7
type input "[DATE]"
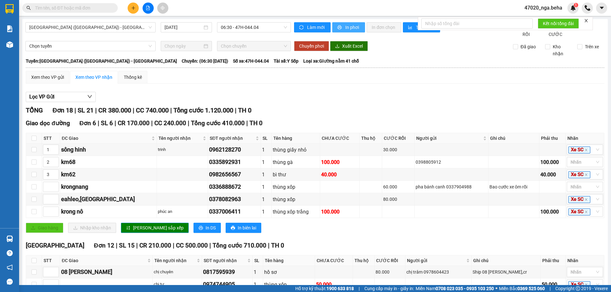
click at [345, 26] on span "In phơi" at bounding box center [352, 27] width 15 height 7
click at [209, 192] on div "0336888672" at bounding box center [234, 187] width 50 height 9
copy div "0336888672"
click at [67, 8] on input "text" at bounding box center [72, 7] width 75 height 7
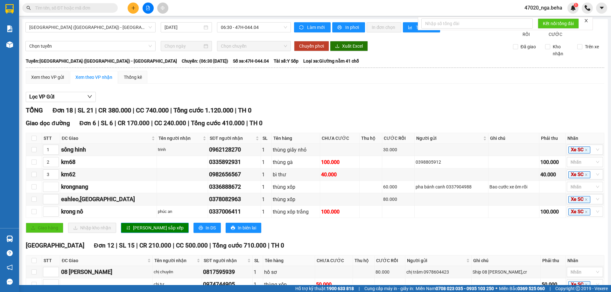
click at [67, 8] on input "text" at bounding box center [72, 7] width 75 height 7
paste input "0336888672"
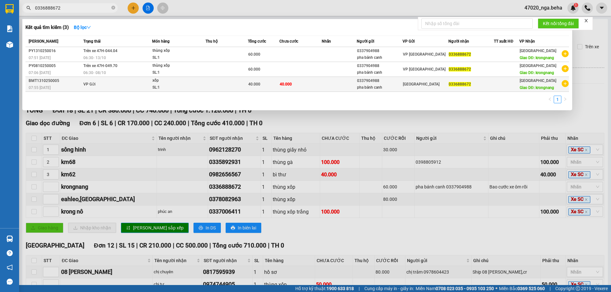
type input "0336888672"
click at [193, 90] on div "SL: 1" at bounding box center [176, 87] width 48 height 7
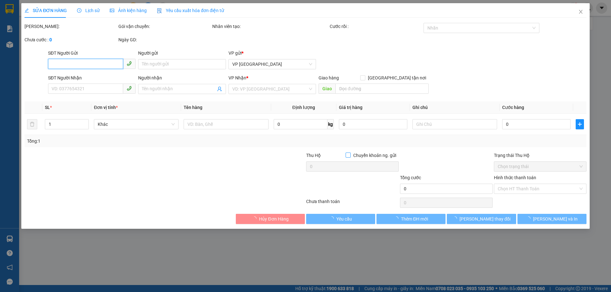
type input "0337904988"
type input "pha bánh canh"
type input "0336888672"
type input "krongnang"
type input "40.000"
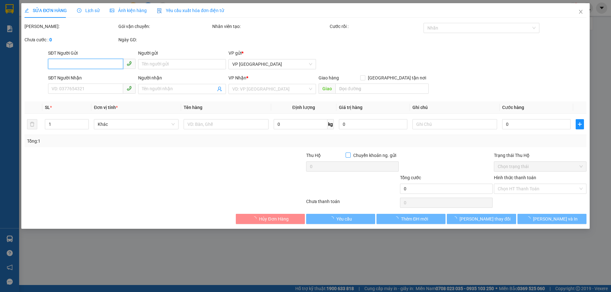
type input "40.000"
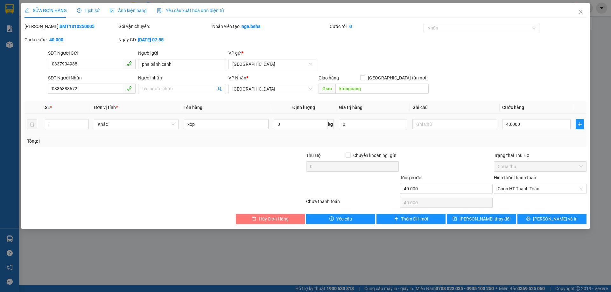
click at [266, 220] on span "Hủy Đơn Hàng" at bounding box center [273, 219] width 29 height 7
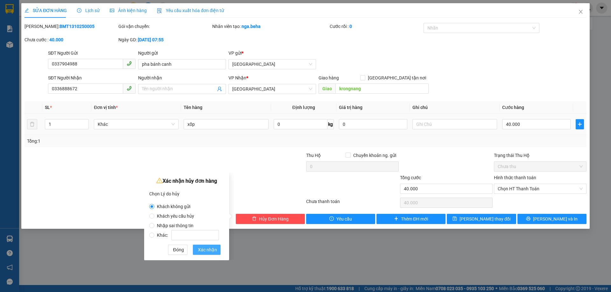
drag, startPoint x: 210, startPoint y: 247, endPoint x: 205, endPoint y: 252, distance: 7.4
click at [205, 252] on span "Xác nhận" at bounding box center [207, 250] width 19 height 7
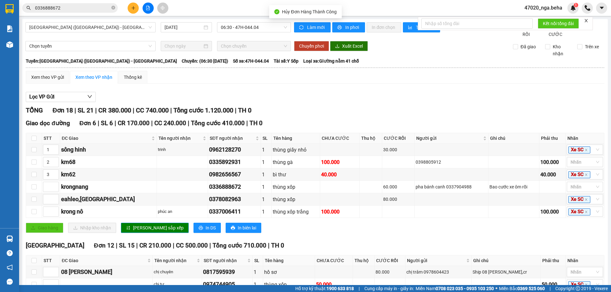
click at [57, 8] on input "0336888672" at bounding box center [72, 7] width 75 height 7
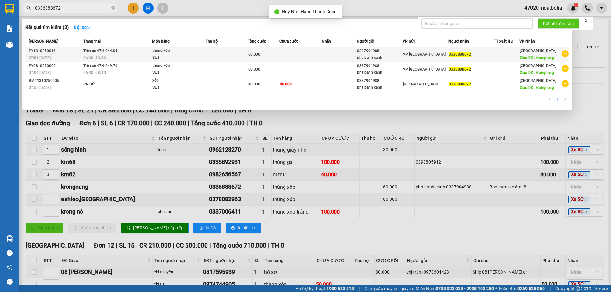
click at [262, 55] on div "60.000" at bounding box center [263, 54] width 31 height 7
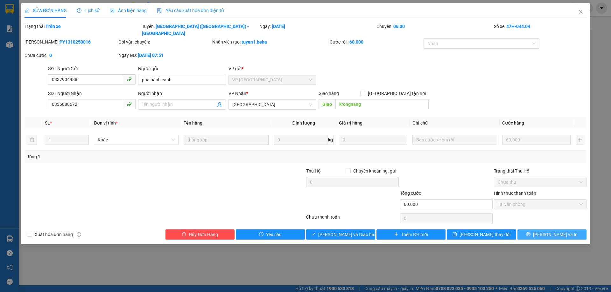
click at [546, 230] on button "[PERSON_NAME] và In" at bounding box center [551, 235] width 69 height 10
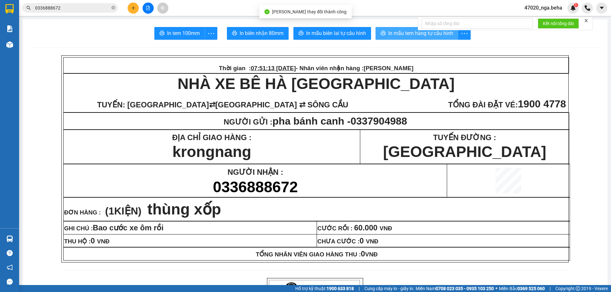
click at [398, 36] on span "In mẫu tem hàng tự cấu hình" at bounding box center [420, 33] width 65 height 8
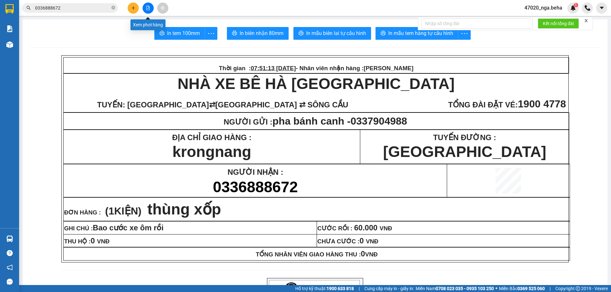
click at [146, 8] on icon "file-add" at bounding box center [147, 8] width 3 height 4
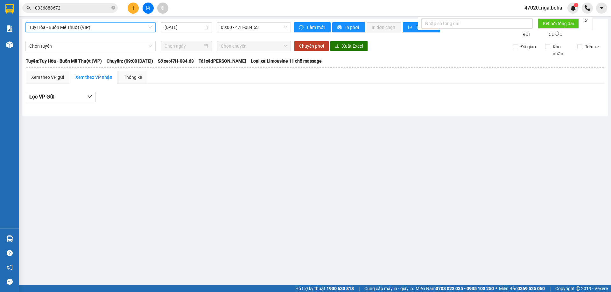
click at [83, 28] on span "Tuy Hòa - Buôn Mê Thuột (VIP)" at bounding box center [90, 28] width 122 height 10
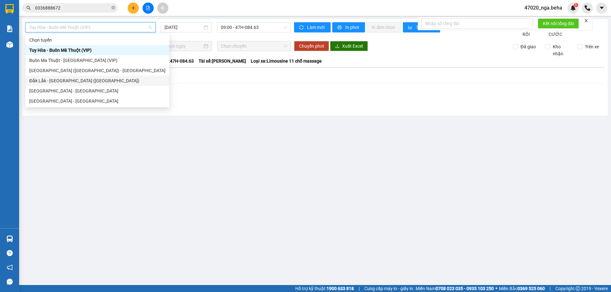
click at [81, 73] on div "[GEOGRAPHIC_DATA] ([GEOGRAPHIC_DATA]) - [GEOGRAPHIC_DATA]" at bounding box center [97, 70] width 136 height 7
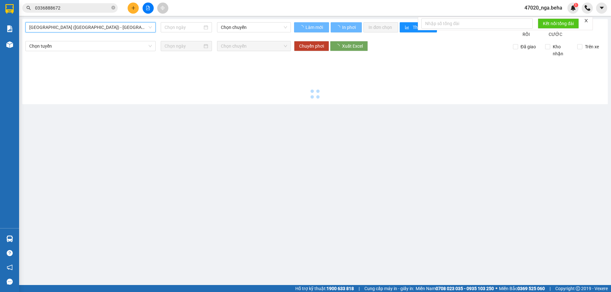
type input "[DATE]"
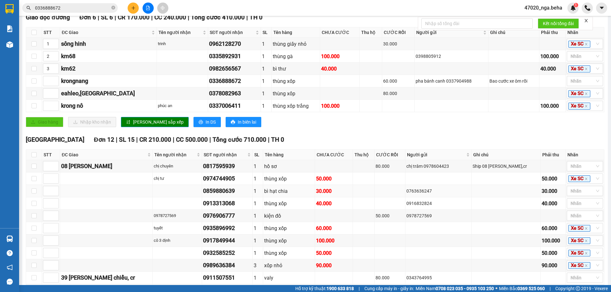
scroll to position [170, 0]
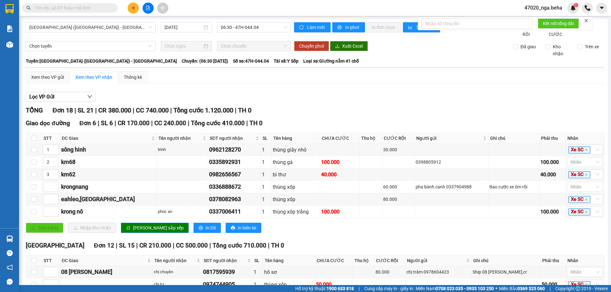
click at [243, 84] on div "Xem theo VP gửi Xem theo VP nhận Thống kê" at bounding box center [315, 77] width 578 height 13
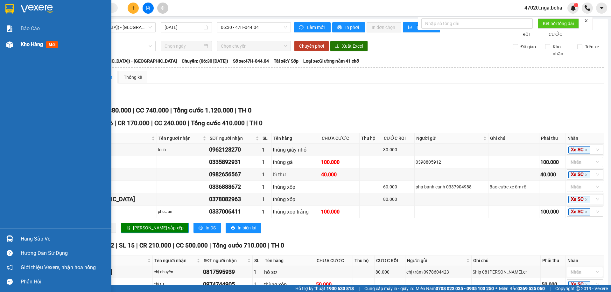
click at [14, 49] on div at bounding box center [9, 44] width 11 height 11
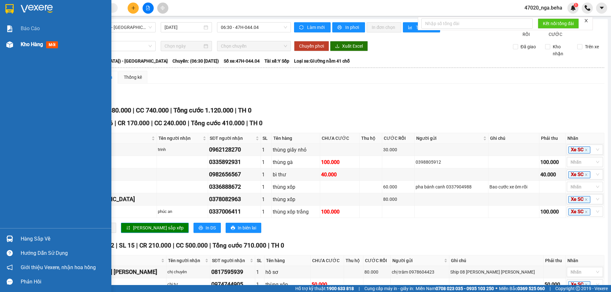
click at [11, 45] on img at bounding box center [9, 44] width 7 height 7
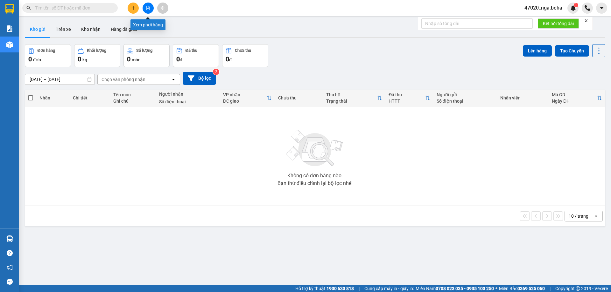
click at [146, 7] on icon "file-add" at bounding box center [148, 8] width 4 height 4
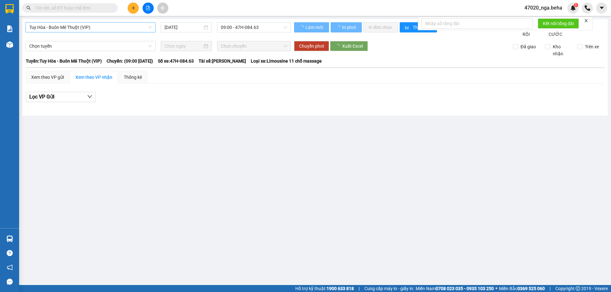
click at [71, 23] on span "Tuy Hòa - Buôn Mê Thuột (VIP)" at bounding box center [90, 28] width 122 height 10
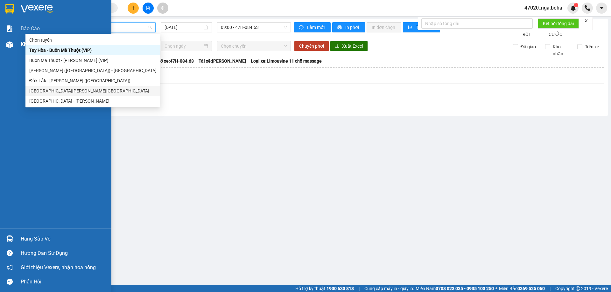
click at [9, 46] on img at bounding box center [9, 44] width 7 height 7
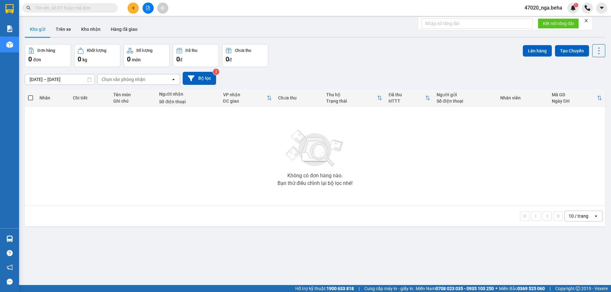
click at [127, 80] on div "Chọn văn phòng nhận" at bounding box center [123, 79] width 44 height 6
click at [126, 83] on div "Chọn văn phòng nhận" at bounding box center [134, 79] width 73 height 10
click at [130, 93] on div "[GEOGRAPHIC_DATA]" at bounding box center [138, 92] width 83 height 11
click at [84, 6] on input "text" at bounding box center [72, 7] width 75 height 7
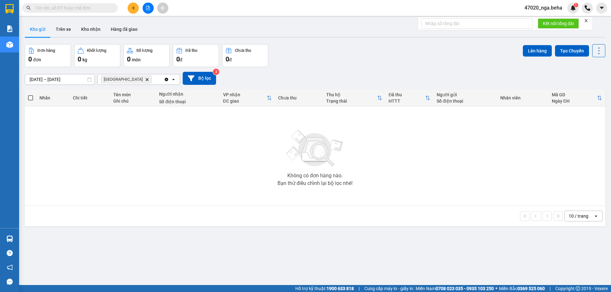
click at [84, 6] on input "text" at bounding box center [72, 7] width 75 height 7
click at [96, 8] on input "text" at bounding box center [72, 7] width 75 height 7
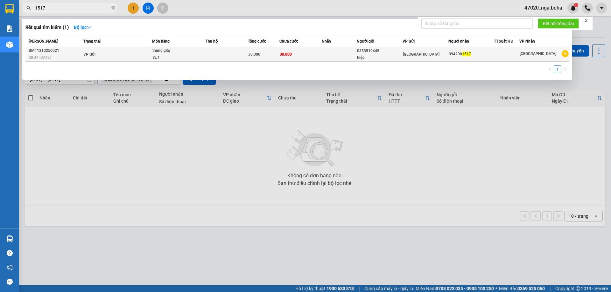
type input "1517"
click at [289, 59] on td "30.000" at bounding box center [300, 54] width 42 height 15
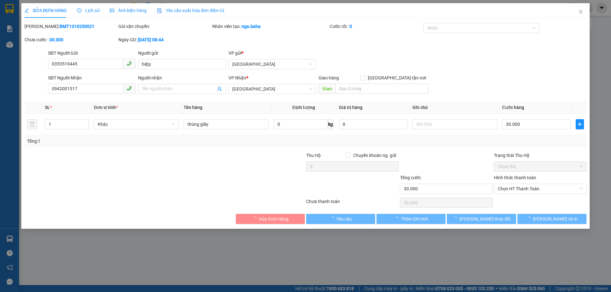
type input "0353519445"
type input "hiệp"
type input "0942001517"
type input "30.000"
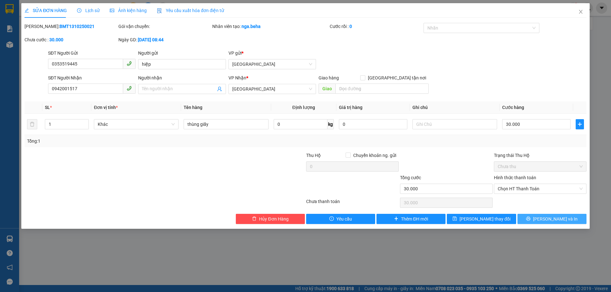
click at [544, 222] on button "[PERSON_NAME] và In" at bounding box center [551, 219] width 69 height 10
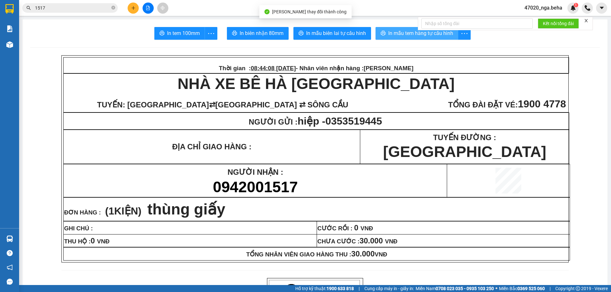
drag, startPoint x: 388, startPoint y: 33, endPoint x: 399, endPoint y: 45, distance: 15.5
click at [388, 33] on span "In mẫu tem hàng tự cấu hình" at bounding box center [420, 33] width 65 height 8
click at [406, 31] on span "In mẫu tem hàng tự cấu hình" at bounding box center [420, 33] width 65 height 8
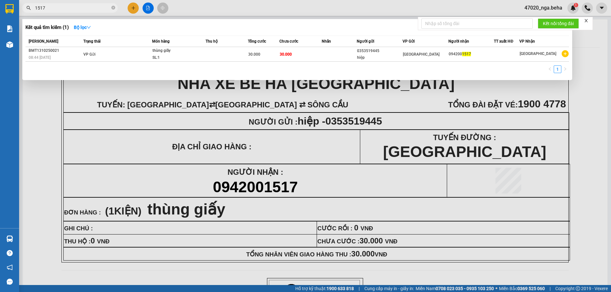
click at [67, 9] on input "1517" at bounding box center [72, 7] width 75 height 7
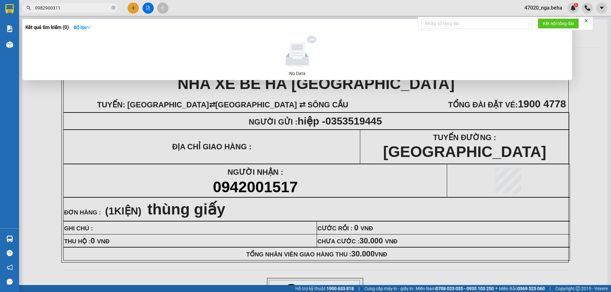
click at [59, 7] on input "0982900311" at bounding box center [72, 7] width 75 height 7
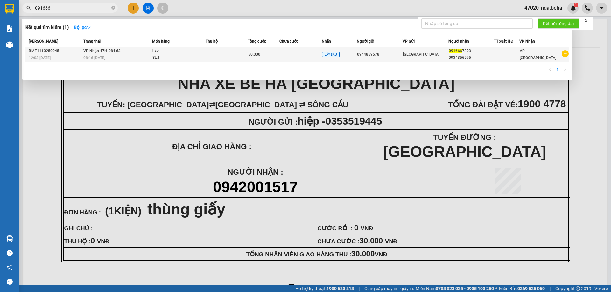
type input "091666"
click at [238, 61] on td at bounding box center [227, 54] width 42 height 15
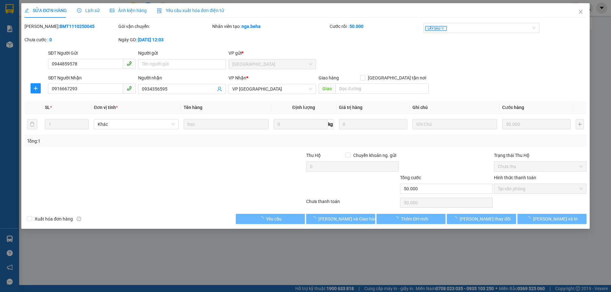
click at [139, 8] on span "Ảnh kiện hàng" at bounding box center [128, 10] width 37 height 5
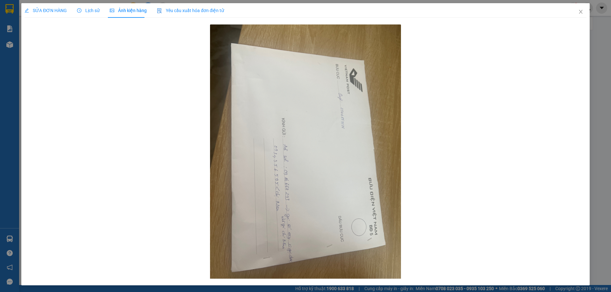
click at [61, 6] on div "SỬA ĐƠN HÀNG" at bounding box center [45, 10] width 42 height 15
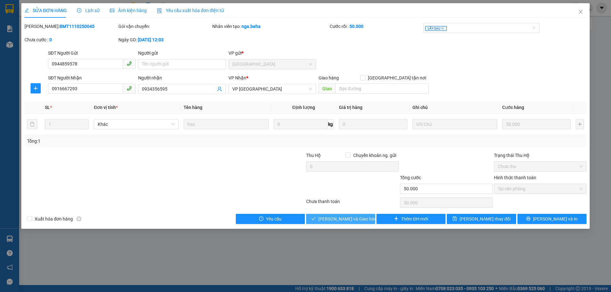
click at [326, 217] on button "[PERSON_NAME] và Giao hàng" at bounding box center [340, 219] width 69 height 10
type input "0"
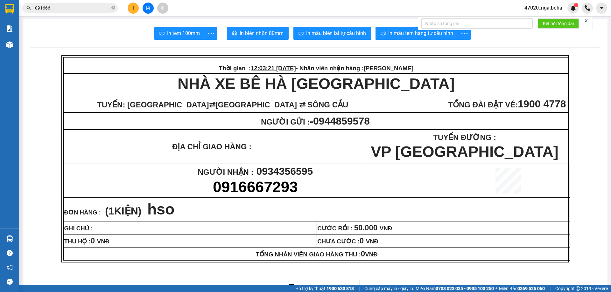
click at [17, 44] on div "Kho hàng mới" at bounding box center [9, 45] width 19 height 16
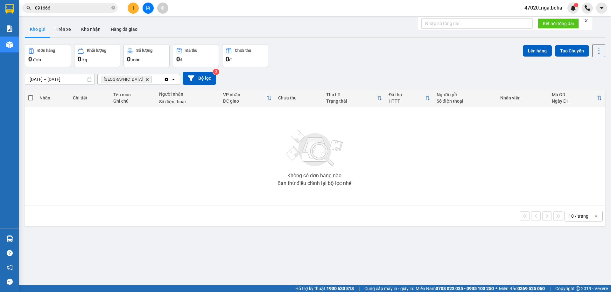
click at [71, 78] on input "[DATE] – [DATE]" at bounding box center [59, 79] width 69 height 10
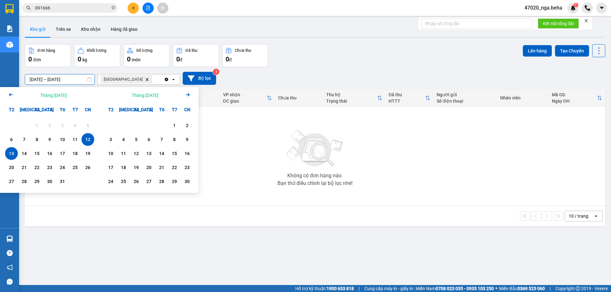
click at [270, 139] on div "Không có đơn hàng nào. Bạn thử điều chỉnh lại bộ lọc nhé!" at bounding box center [315, 155] width 574 height 95
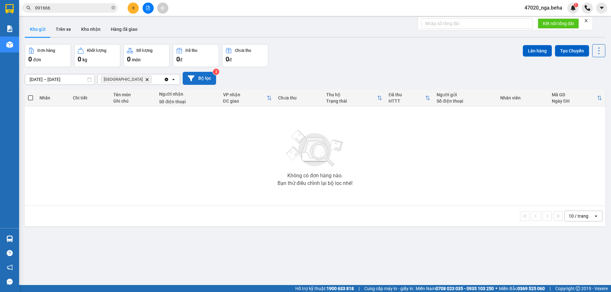
click at [200, 75] on button "Bộ lọc" at bounding box center [199, 78] width 33 height 13
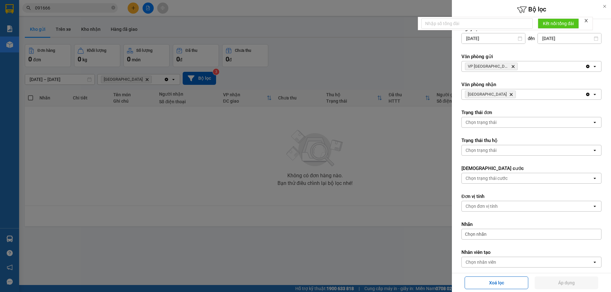
click at [587, 23] on icon "close" at bounding box center [586, 20] width 4 height 4
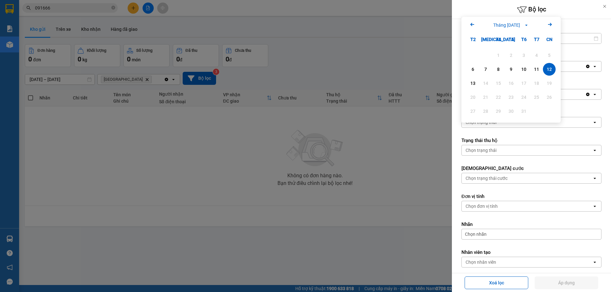
click at [532, 238] on form "Ngày tạo đơn [DATE] Press the down arrow key to interact with the calendar and …" at bounding box center [531, 160] width 140 height 271
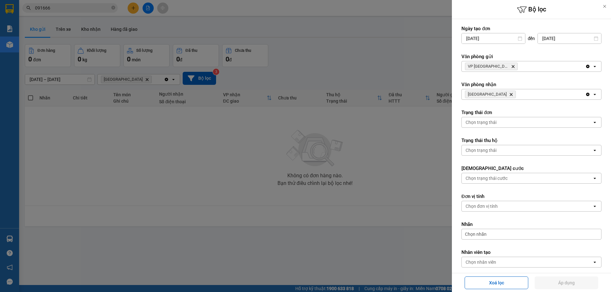
click at [526, 257] on div "Chọn nhân viên" at bounding box center [527, 262] width 130 height 10
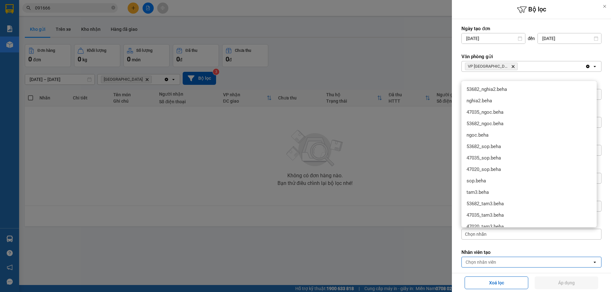
click at [267, 173] on div at bounding box center [305, 146] width 611 height 292
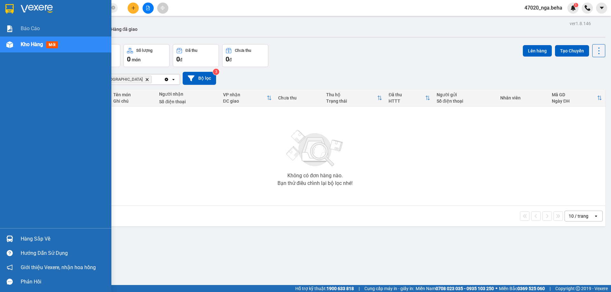
click at [9, 47] on img at bounding box center [9, 44] width 7 height 7
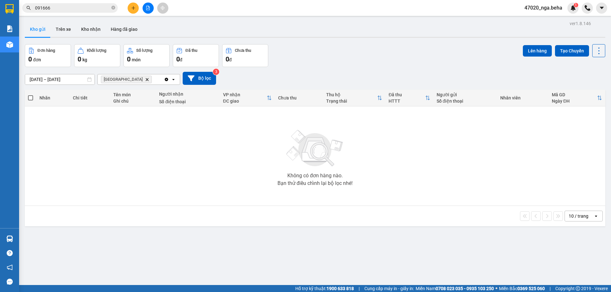
click at [223, 136] on div "Không có đơn hàng nào. Bạn thử điều chỉnh lại bộ lọc nhé!" at bounding box center [315, 155] width 574 height 95
click at [145, 81] on icon "Delete" at bounding box center [147, 80] width 4 height 4
click at [125, 81] on div "Chọn văn phòng nhận" at bounding box center [123, 79] width 44 height 6
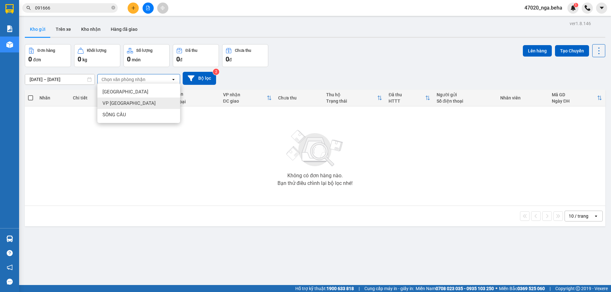
click at [133, 100] on div "VP [GEOGRAPHIC_DATA]" at bounding box center [138, 103] width 83 height 11
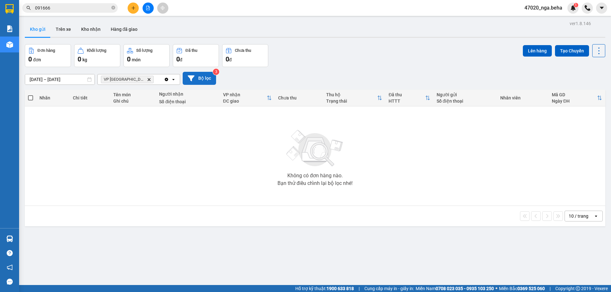
click at [194, 77] on icon at bounding box center [191, 78] width 7 height 7
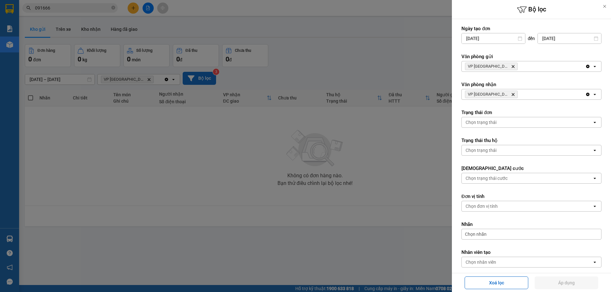
click at [511, 67] on icon "Delete" at bounding box center [513, 67] width 4 height 4
click at [485, 69] on div "Chọn văn phòng" at bounding box center [481, 66] width 32 height 6
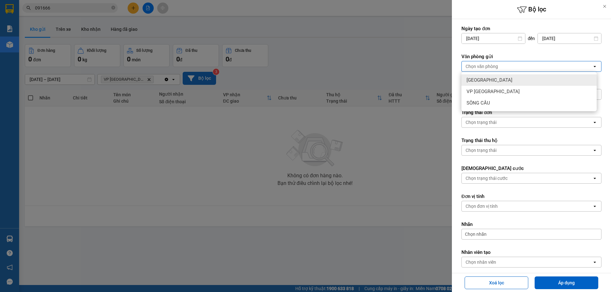
click at [491, 80] on div "[GEOGRAPHIC_DATA]" at bounding box center [528, 79] width 135 height 11
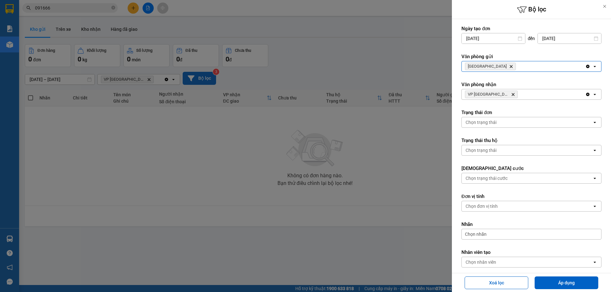
click at [489, 93] on span "VP [GEOGRAPHIC_DATA]" at bounding box center [488, 94] width 41 height 5
click at [511, 93] on icon "Delete" at bounding box center [513, 95] width 4 height 4
click at [489, 96] on div "Chọn văn phòng" at bounding box center [481, 94] width 32 height 6
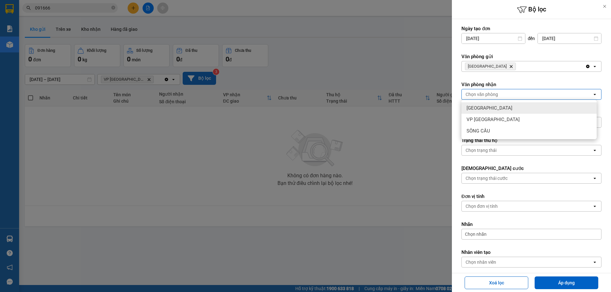
click at [485, 107] on span "[GEOGRAPHIC_DATA]" at bounding box center [489, 108] width 46 height 6
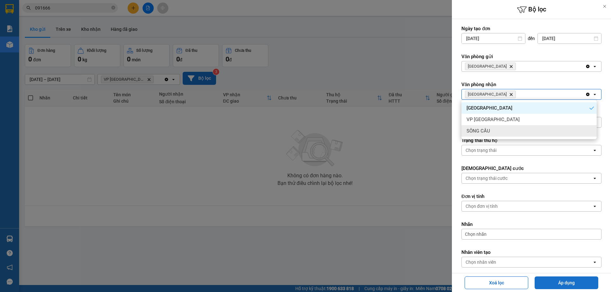
click at [563, 287] on button "Áp dụng" at bounding box center [566, 283] width 64 height 13
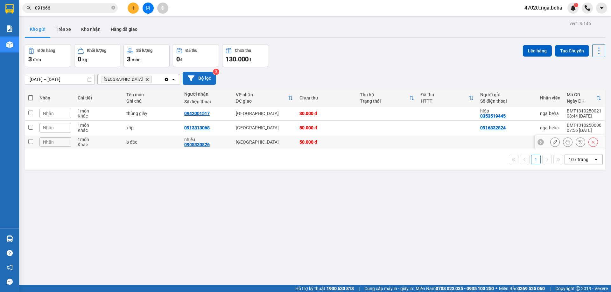
click at [553, 143] on icon at bounding box center [555, 142] width 4 height 4
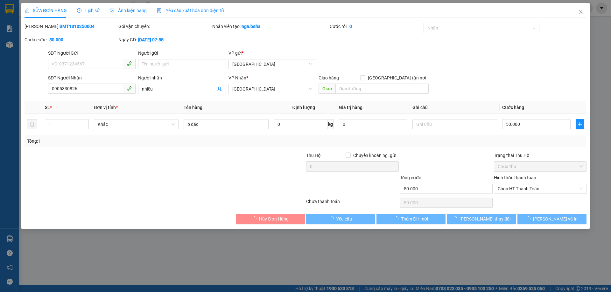
type input "0905330826"
type input "nhiều"
type input "50.000"
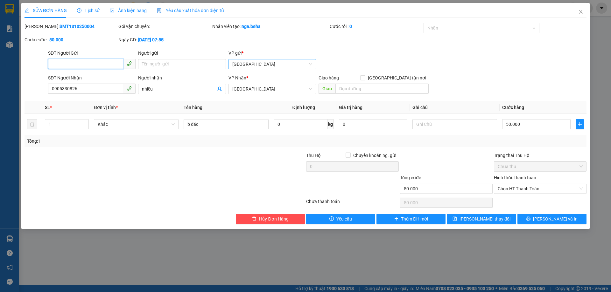
click at [262, 66] on span "[GEOGRAPHIC_DATA]" at bounding box center [272, 64] width 80 height 10
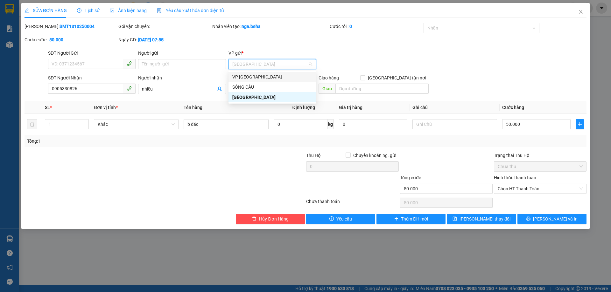
click at [271, 76] on div "VP [GEOGRAPHIC_DATA]" at bounding box center [272, 76] width 80 height 7
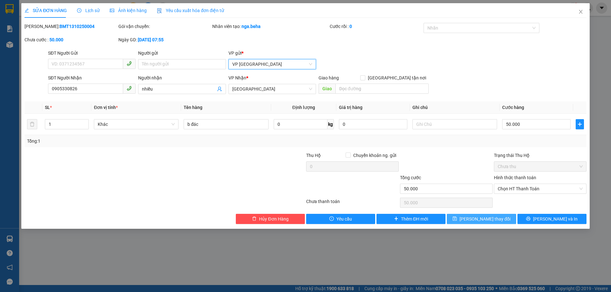
click at [463, 220] on button "[PERSON_NAME] thay đổi" at bounding box center [481, 219] width 69 height 10
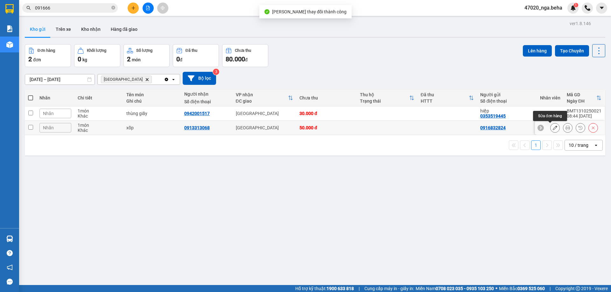
click at [553, 128] on icon at bounding box center [555, 128] width 4 height 4
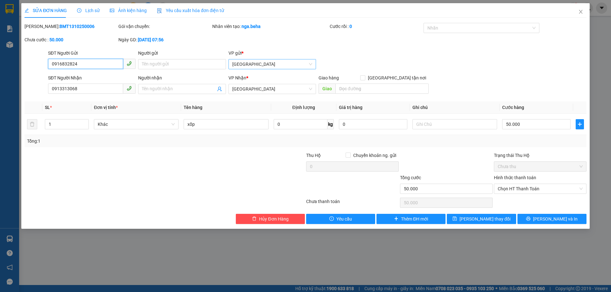
click at [255, 65] on span "[GEOGRAPHIC_DATA]" at bounding box center [272, 64] width 80 height 10
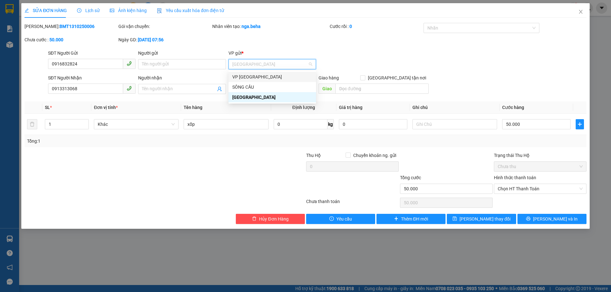
click at [259, 77] on div "VP [GEOGRAPHIC_DATA]" at bounding box center [272, 76] width 80 height 7
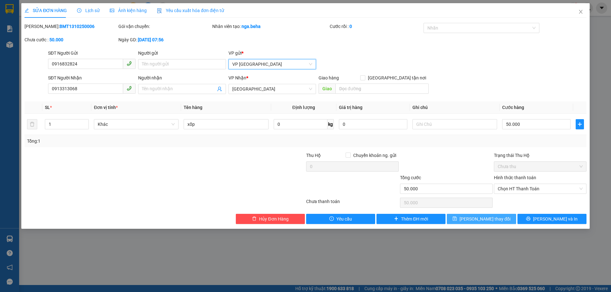
click at [485, 216] on span "[PERSON_NAME] thay đổi" at bounding box center [484, 219] width 51 height 7
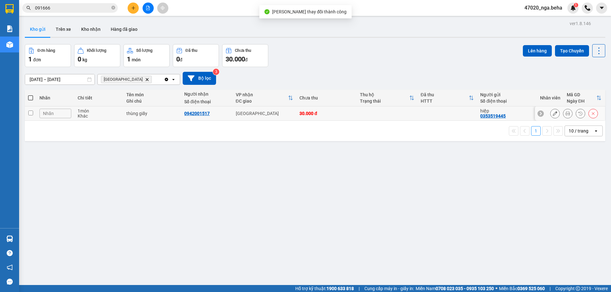
click at [550, 114] on button at bounding box center [554, 113] width 9 height 11
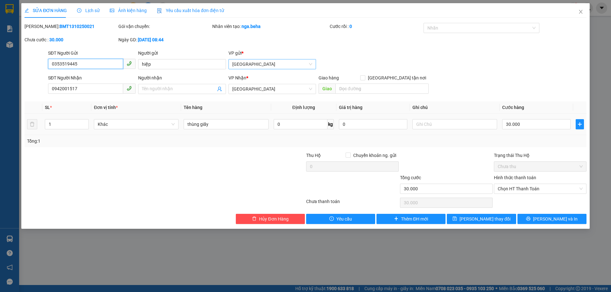
click at [248, 60] on span "[GEOGRAPHIC_DATA]" at bounding box center [272, 64] width 80 height 10
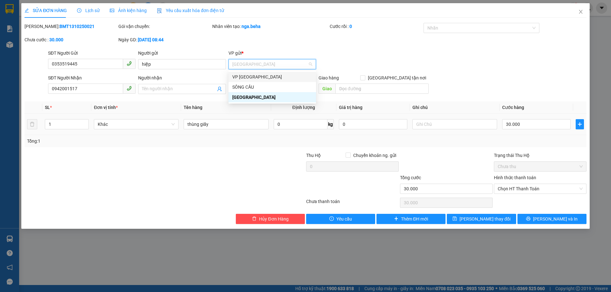
click at [261, 78] on div "VP [GEOGRAPHIC_DATA]" at bounding box center [272, 76] width 80 height 7
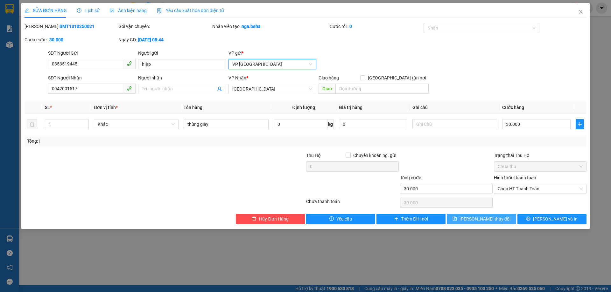
click at [485, 219] on span "[PERSON_NAME] thay đổi" at bounding box center [484, 219] width 51 height 7
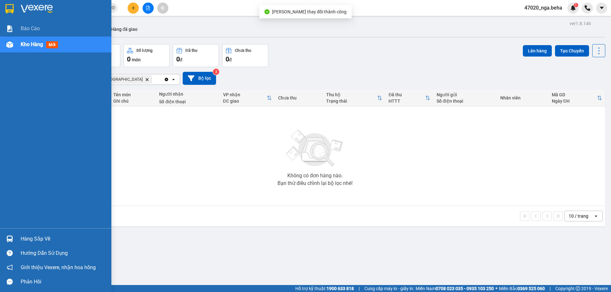
click at [17, 47] on div "Kho hàng mới" at bounding box center [55, 45] width 111 height 16
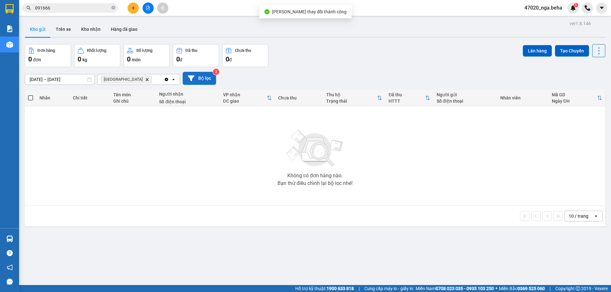
click at [190, 77] on icon at bounding box center [191, 78] width 7 height 6
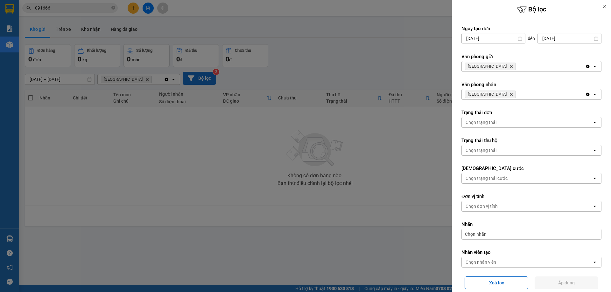
click at [490, 64] on span "ĐẮK LẮK Delete" at bounding box center [490, 67] width 51 height 8
click at [490, 69] on span "ĐẮK LẮK Delete" at bounding box center [490, 67] width 51 height 8
click at [510, 66] on icon "ĐẮK LẮK , close by backspace" at bounding box center [511, 66] width 3 height 3
click at [489, 66] on div "Chọn văn phòng" at bounding box center [481, 66] width 32 height 6
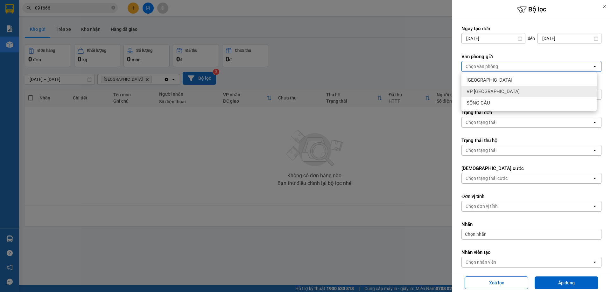
click at [489, 87] on div "VP [GEOGRAPHIC_DATA]" at bounding box center [528, 91] width 135 height 11
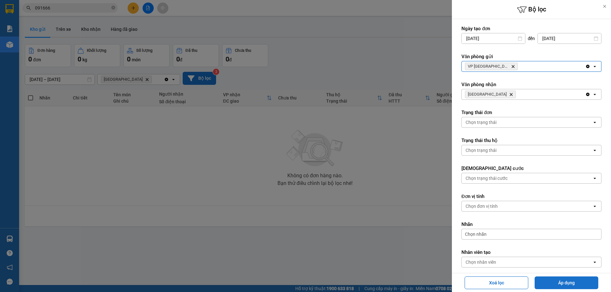
click at [570, 286] on button "Áp dụng" at bounding box center [566, 283] width 64 height 13
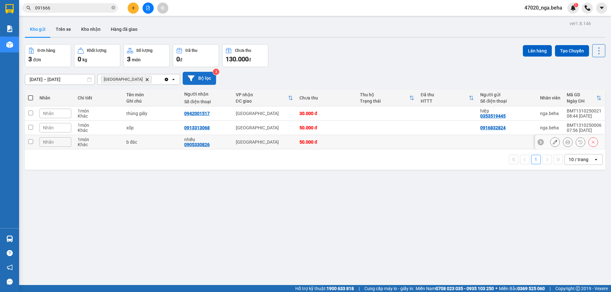
click at [373, 146] on td at bounding box center [387, 142] width 60 height 14
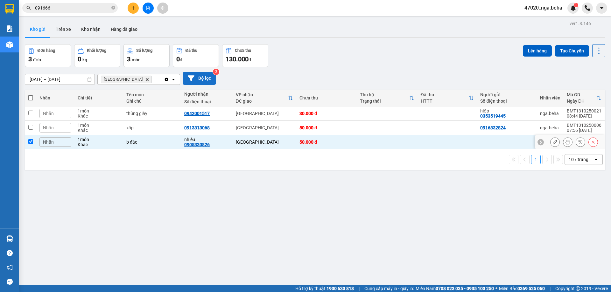
click at [364, 134] on td at bounding box center [387, 128] width 60 height 14
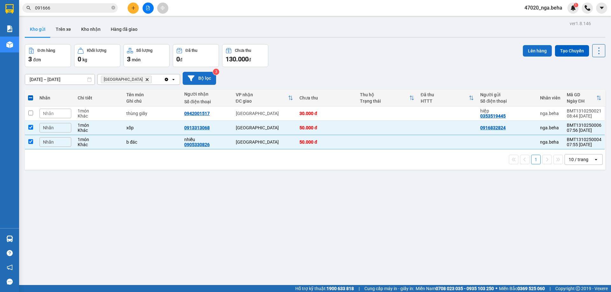
click at [534, 51] on button "Lên hàng" at bounding box center [537, 50] width 29 height 11
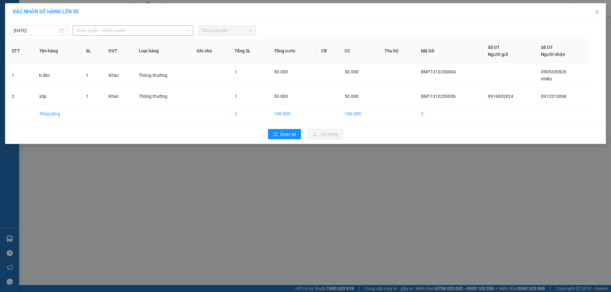
click at [118, 31] on span "Chọn tuyến - nhóm tuyến" at bounding box center [132, 31] width 113 height 10
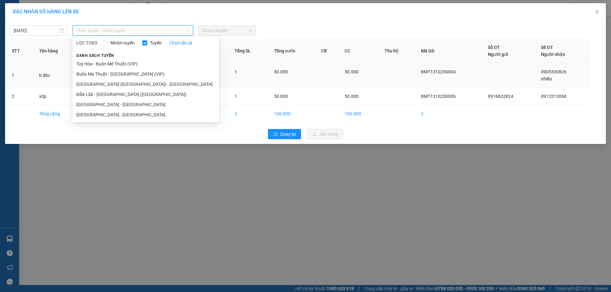
drag, startPoint x: 126, startPoint y: 87, endPoint x: 146, endPoint y: 82, distance: 20.5
click at [127, 87] on li "[GEOGRAPHIC_DATA] ([GEOGRAPHIC_DATA]) - [GEOGRAPHIC_DATA]" at bounding box center [146, 84] width 146 height 10
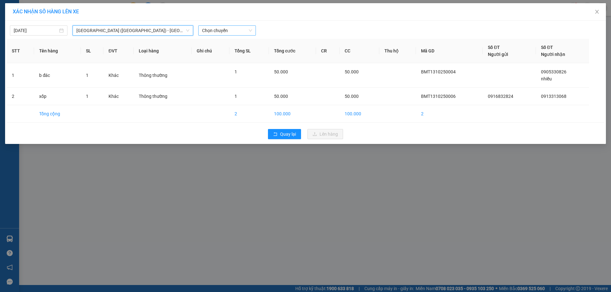
click at [237, 32] on span "Chọn chuyến" at bounding box center [227, 31] width 50 height 10
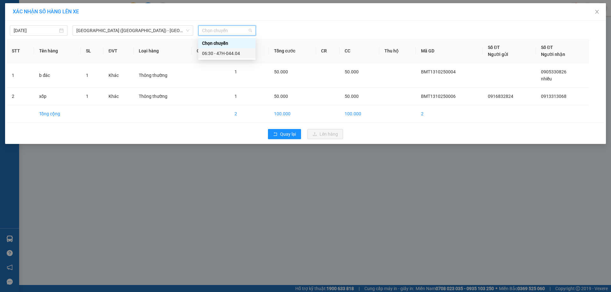
click at [236, 53] on div "06:30 - 47H-044.04" at bounding box center [227, 53] width 50 height 7
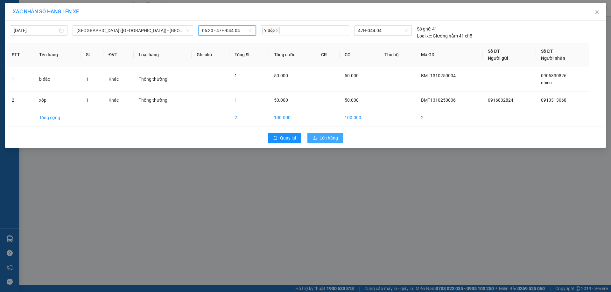
click at [329, 137] on span "Lên hàng" at bounding box center [328, 138] width 18 height 7
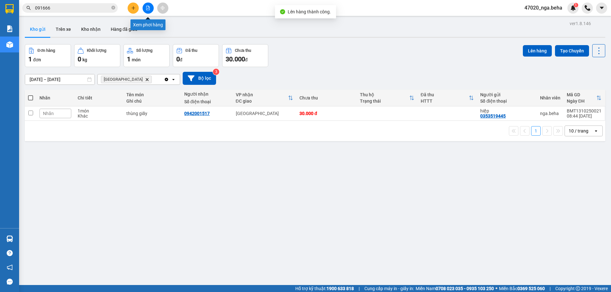
click at [146, 12] on button at bounding box center [148, 8] width 11 height 11
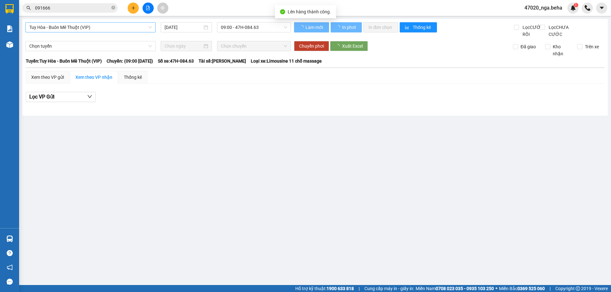
click at [120, 25] on span "Tuy Hòa - Buôn Mê Thuột (VIP)" at bounding box center [90, 28] width 122 height 10
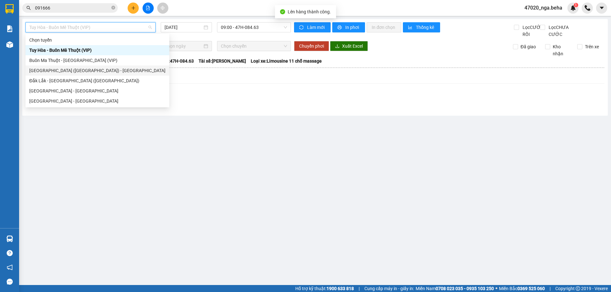
click at [84, 67] on div "[GEOGRAPHIC_DATA] ([GEOGRAPHIC_DATA]) - [GEOGRAPHIC_DATA]" at bounding box center [97, 70] width 136 height 7
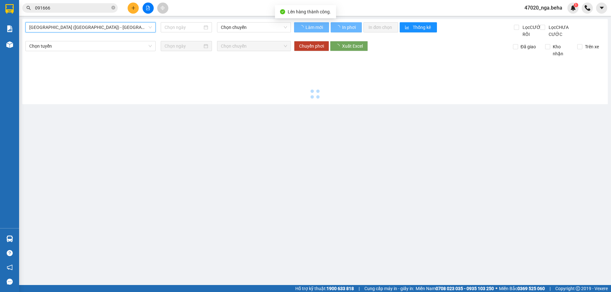
type input "[DATE]"
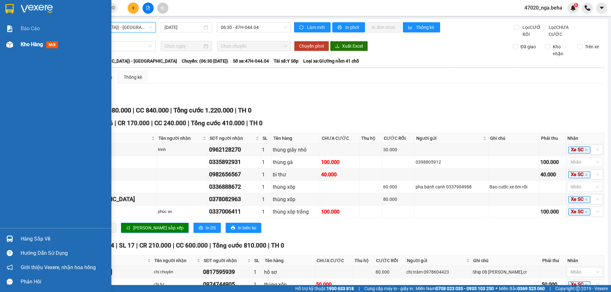
click at [40, 41] on span "Kho hàng" at bounding box center [32, 44] width 22 height 6
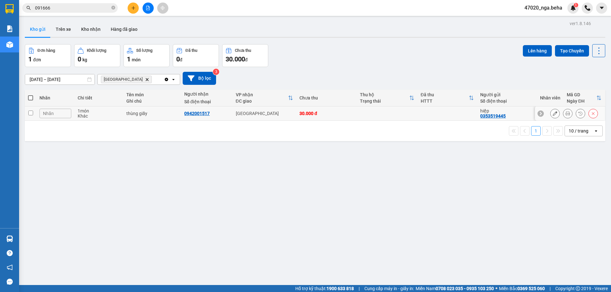
click at [553, 111] on icon at bounding box center [555, 113] width 4 height 4
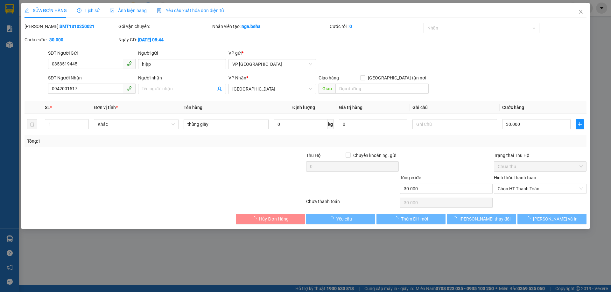
click at [270, 225] on div "SỬA ĐƠN HÀNG Lịch sử Ảnh kiện hàng Yêu cầu xuất hóa đơn điện tử Total Paid Fee …" at bounding box center [305, 116] width 568 height 226
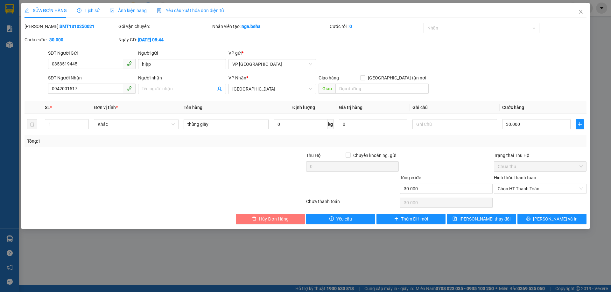
click at [271, 218] on span "Hủy Đơn Hàng" at bounding box center [273, 219] width 29 height 7
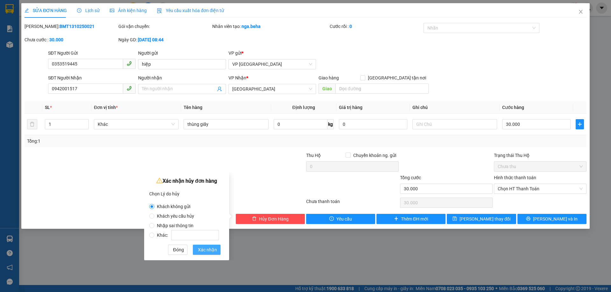
click at [205, 252] on span "Xác nhận" at bounding box center [207, 250] width 19 height 7
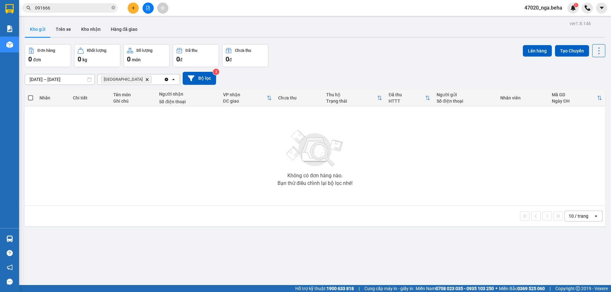
click at [90, 4] on span "091666" at bounding box center [69, 8] width 95 height 10
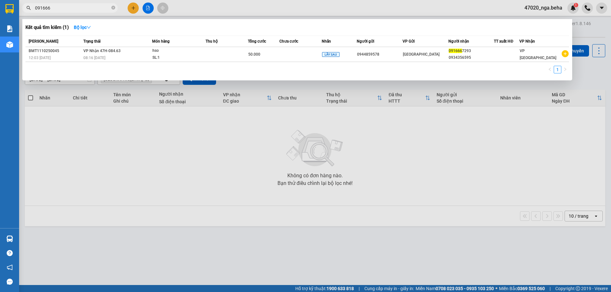
click at [90, 4] on span "091666" at bounding box center [69, 8] width 95 height 10
click at [86, 8] on input "091666" at bounding box center [72, 7] width 75 height 7
paste input "3313068"
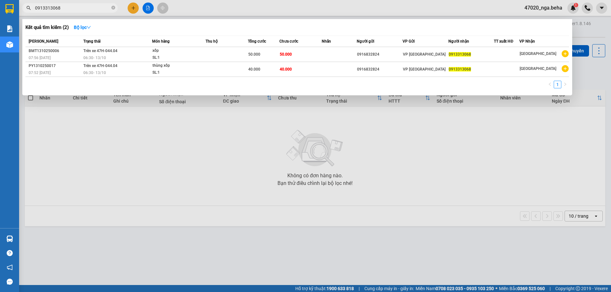
type input "0913313068"
click at [73, 11] on span "0913313068" at bounding box center [69, 8] width 95 height 10
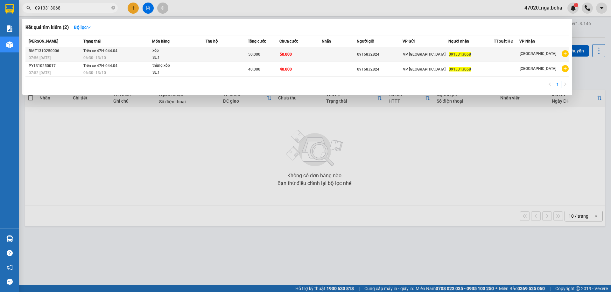
click at [234, 58] on td at bounding box center [227, 54] width 42 height 15
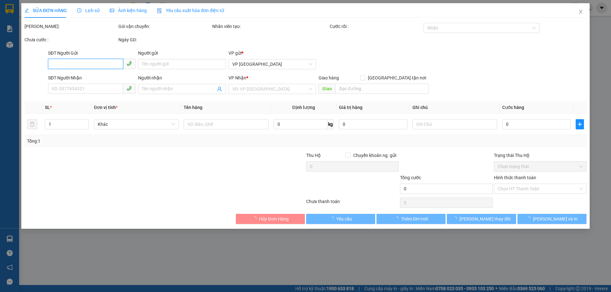
type input "0916832824"
type input "0913313068"
type input "50.000"
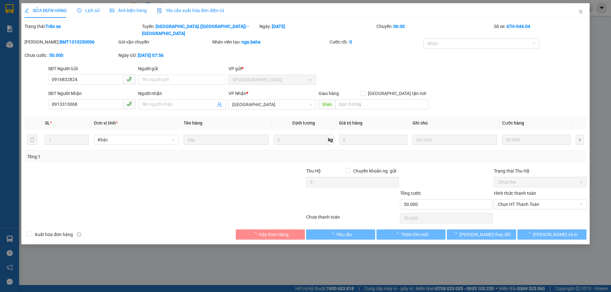
click at [117, 13] on div "Ảnh kiện hàng" at bounding box center [128, 10] width 37 height 7
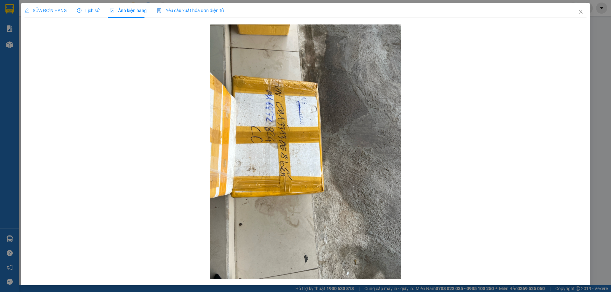
click at [55, 12] on span "SỬA ĐƠN HÀNG" at bounding box center [45, 10] width 42 height 5
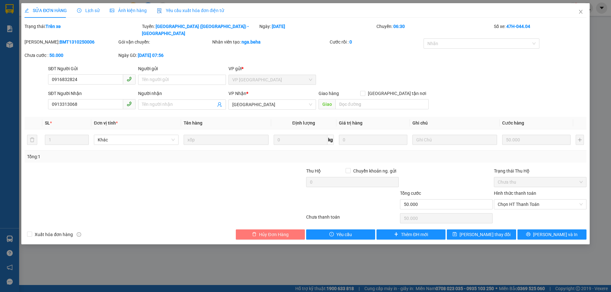
click at [290, 230] on button "Hủy Đơn Hàng" at bounding box center [270, 235] width 69 height 10
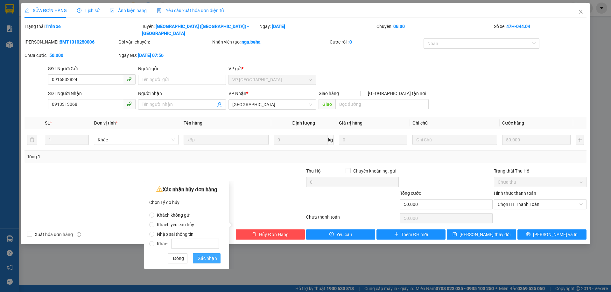
click at [210, 259] on span "Xác nhận" at bounding box center [207, 258] width 19 height 7
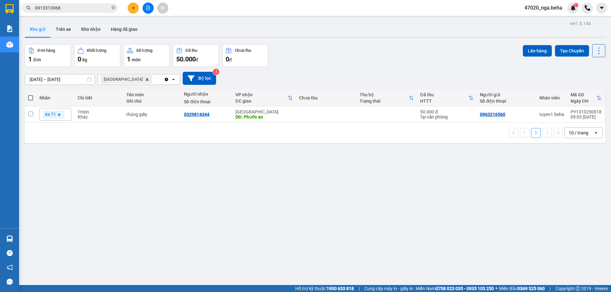
click at [147, 11] on button at bounding box center [148, 8] width 11 height 11
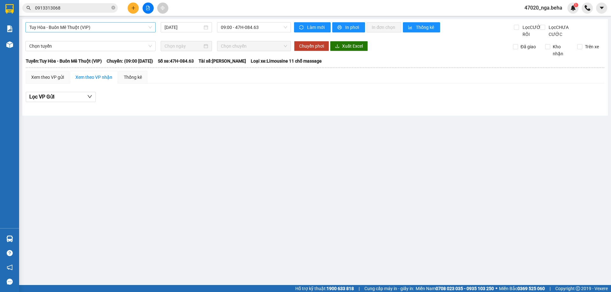
click at [91, 26] on span "Tuy Hòa - Buôn Mê Thuột (VIP)" at bounding box center [90, 28] width 122 height 10
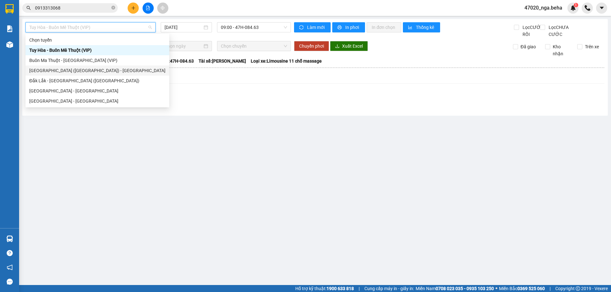
click at [96, 70] on div "[GEOGRAPHIC_DATA] ([GEOGRAPHIC_DATA]) - [GEOGRAPHIC_DATA]" at bounding box center [97, 70] width 136 height 7
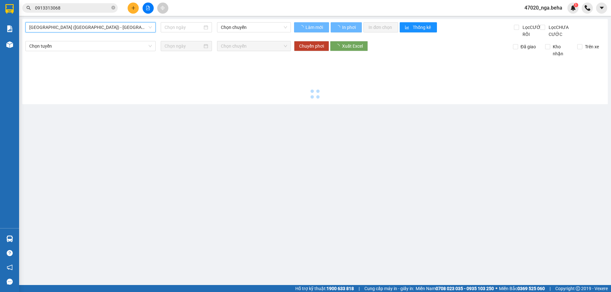
type input "[DATE]"
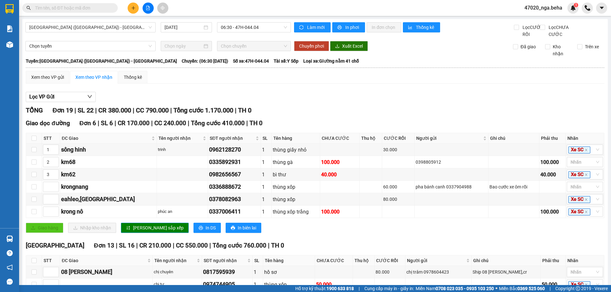
click at [91, 10] on input "text" at bounding box center [72, 7] width 75 height 7
paste input "0973533336"
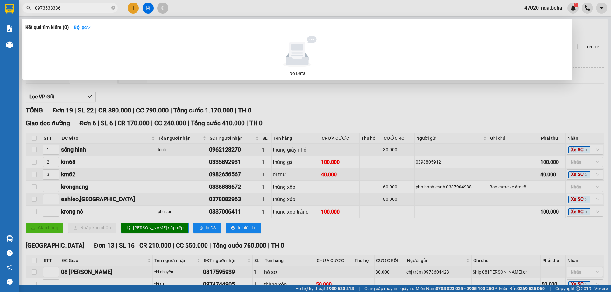
type input "0973533336"
click at [147, 10] on div at bounding box center [305, 146] width 611 height 292
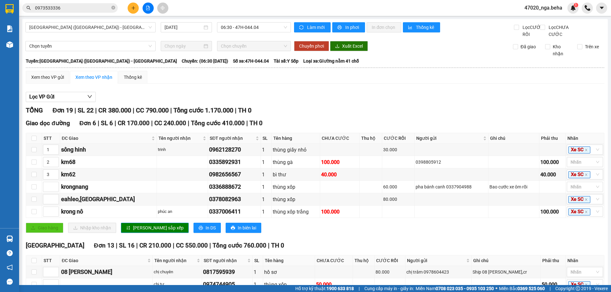
click at [147, 10] on icon "file-add" at bounding box center [147, 8] width 3 height 4
click at [102, 25] on span "[GEOGRAPHIC_DATA] ([GEOGRAPHIC_DATA]) - [GEOGRAPHIC_DATA]" at bounding box center [90, 28] width 122 height 10
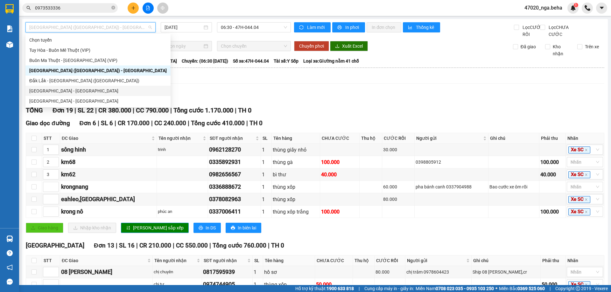
click at [79, 89] on div "[GEOGRAPHIC_DATA] - [GEOGRAPHIC_DATA]" at bounding box center [97, 90] width 137 height 7
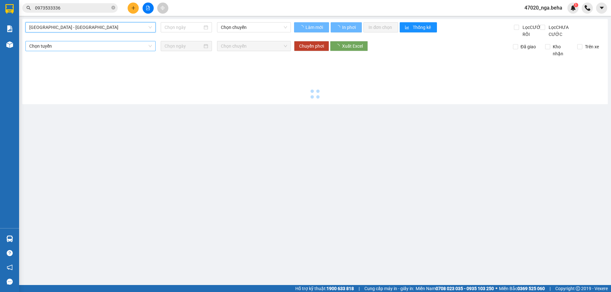
type input "[DATE]"
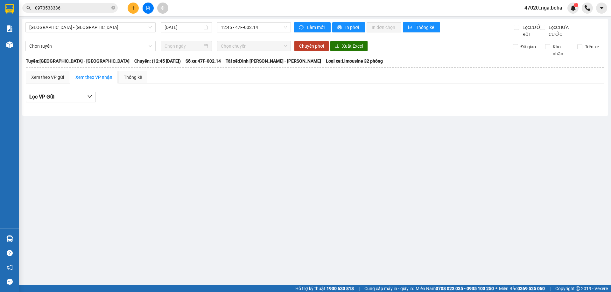
click at [269, 109] on div "Lọc VP Gửi" at bounding box center [315, 99] width 578 height 20
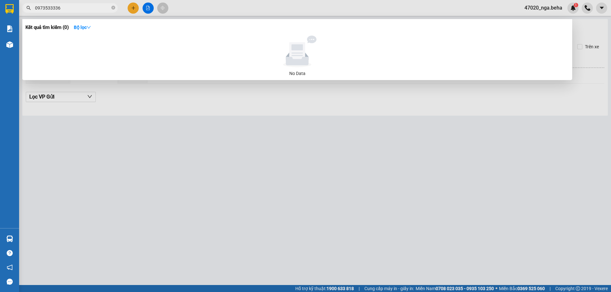
click at [88, 8] on input "0973533336" at bounding box center [72, 7] width 75 height 7
paste input "672"
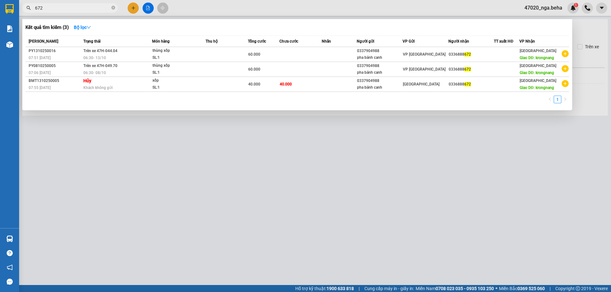
click at [87, 7] on input "672" at bounding box center [72, 7] width 75 height 7
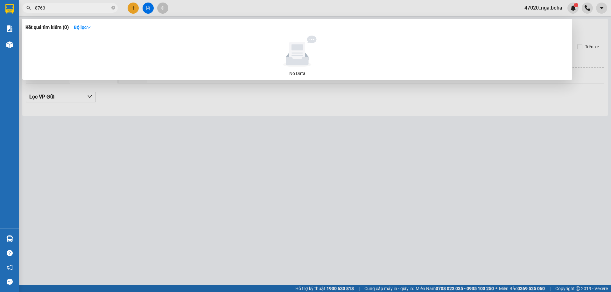
click at [80, 9] on input "8763" at bounding box center [72, 7] width 75 height 7
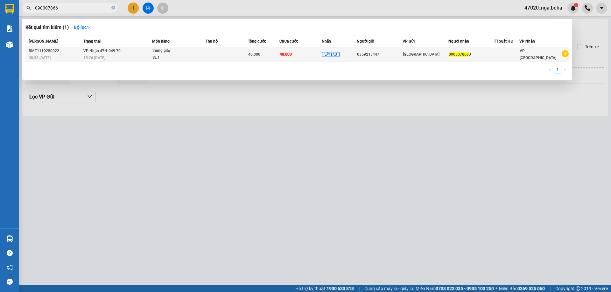
type input "090307866"
click at [181, 56] on div "SL: 1" at bounding box center [176, 57] width 48 height 7
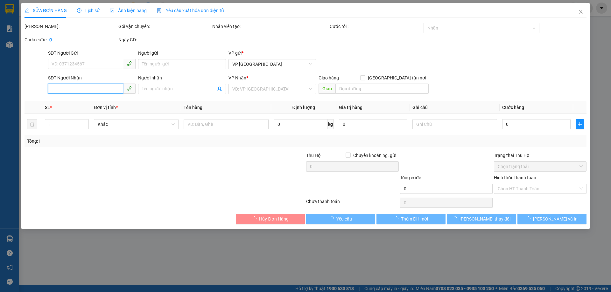
click at [92, 89] on input "SĐT Người Nhận" at bounding box center [85, 89] width 75 height 10
type input "0903078663"
type input "0359213447"
type input "40.000"
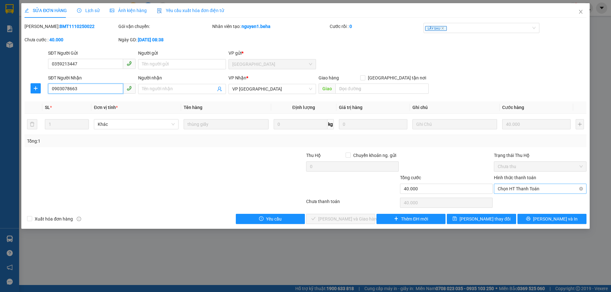
click at [506, 189] on span "Chọn HT Thanh Toán" at bounding box center [540, 189] width 85 height 10
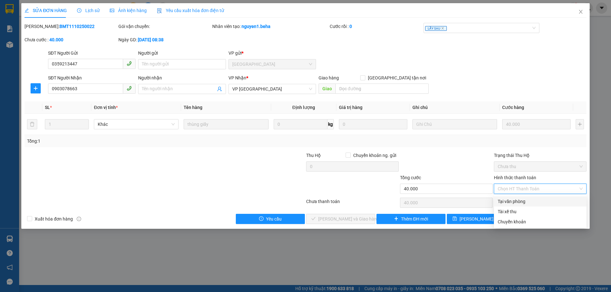
click at [510, 202] on div "Tại văn phòng" at bounding box center [540, 201] width 85 height 7
type input "0"
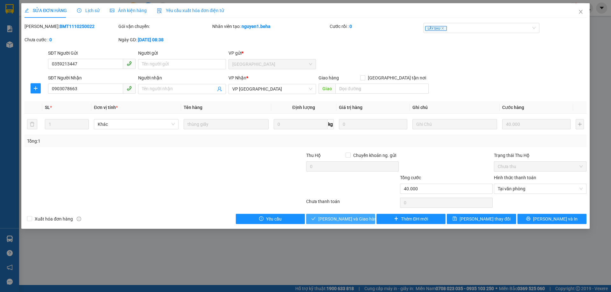
click at [320, 216] on button "[PERSON_NAME] và Giao hàng" at bounding box center [340, 219] width 69 height 10
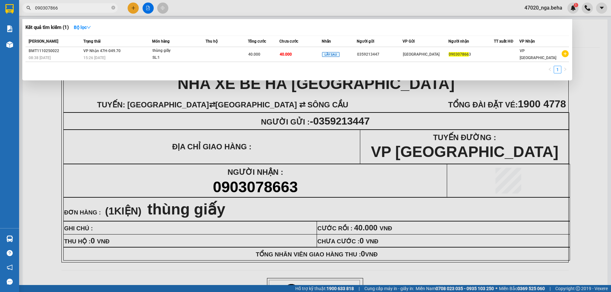
click at [67, 8] on input "090307866" at bounding box center [72, 7] width 75 height 7
paste input "814262677"
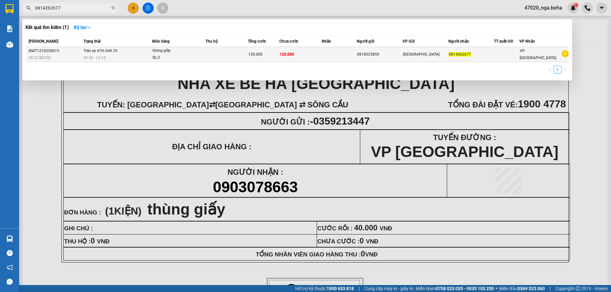
type input "0814262677"
click at [205, 56] on span "thùng giấy SL: 3" at bounding box center [178, 54] width 53 height 14
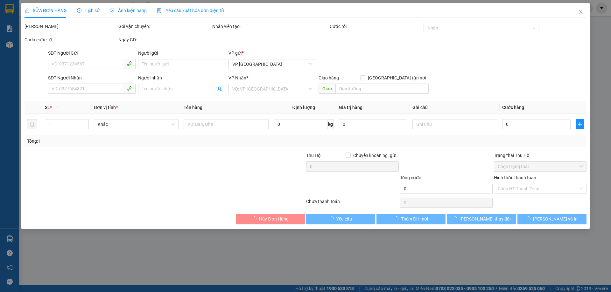
type input "0818525859"
type input "0814262677"
type input "120.000"
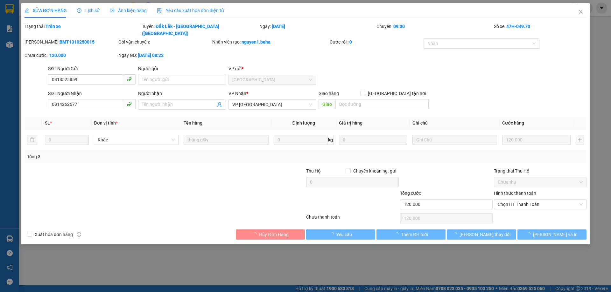
click at [136, 10] on span "Ảnh kiện hàng" at bounding box center [128, 10] width 37 height 5
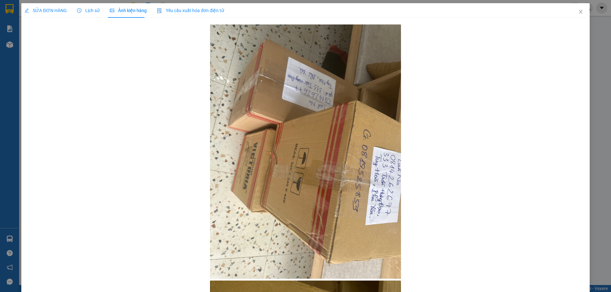
click at [49, 11] on span "SỬA ĐƠN HÀNG" at bounding box center [45, 10] width 42 height 5
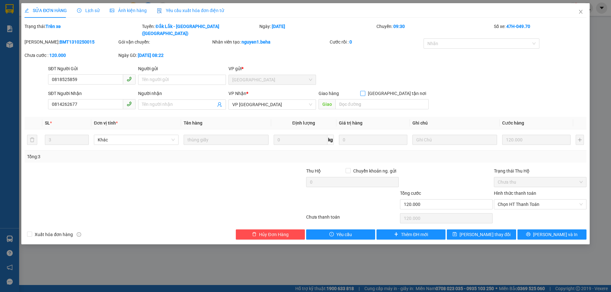
click at [365, 91] on input "[GEOGRAPHIC_DATA] tận nơi" at bounding box center [362, 93] width 4 height 4
checkbox input "true"
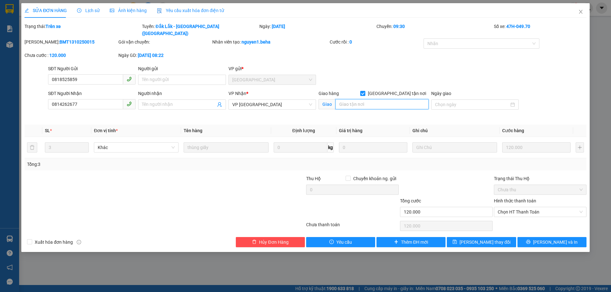
click at [391, 99] on input "search" at bounding box center [381, 104] width 93 height 10
click at [264, 268] on div "SỬA ĐƠN HÀNG Lịch sử Ảnh kiện hàng Yêu cầu xuất hóa đơn điện tử Total Paid Fee …" at bounding box center [305, 146] width 611 height 292
click at [581, 8] on span "Close" at bounding box center [581, 12] width 18 height 18
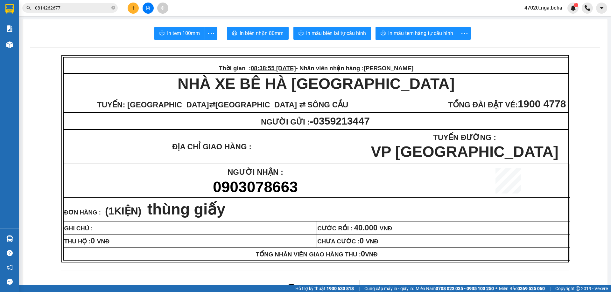
click at [78, 8] on input "0814262677" at bounding box center [72, 7] width 75 height 7
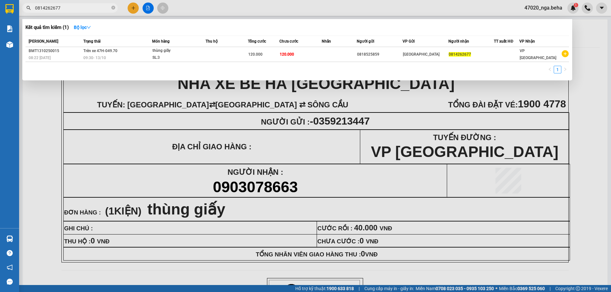
click at [77, 8] on input "0814262677" at bounding box center [72, 7] width 75 height 7
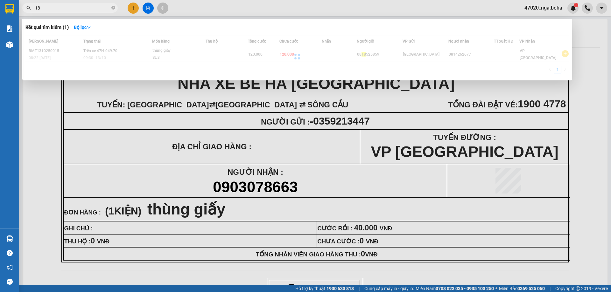
type input "1"
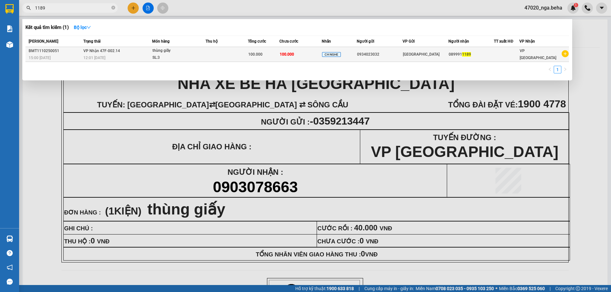
type input "1189"
click at [225, 56] on td at bounding box center [227, 54] width 42 height 15
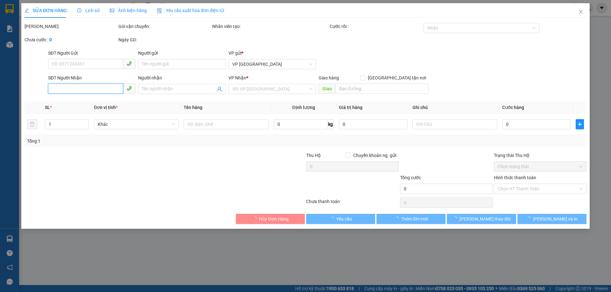
click at [99, 87] on input "SĐT Người Nhận" at bounding box center [85, 89] width 75 height 10
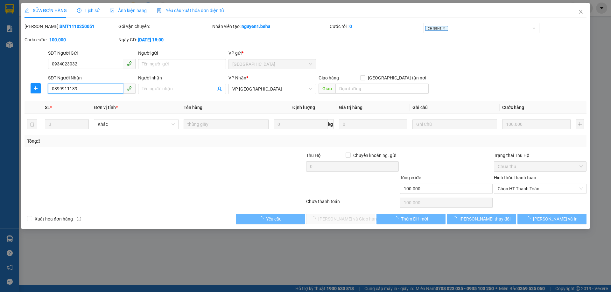
type input "0934023032"
type input "0899911189"
type input "100.000"
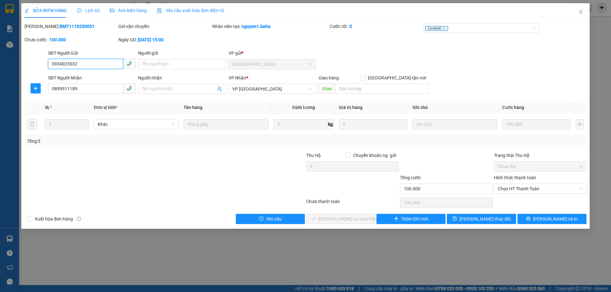
click at [103, 59] on input "0934023032" at bounding box center [85, 64] width 75 height 10
click at [580, 11] on icon "close" at bounding box center [580, 12] width 3 height 4
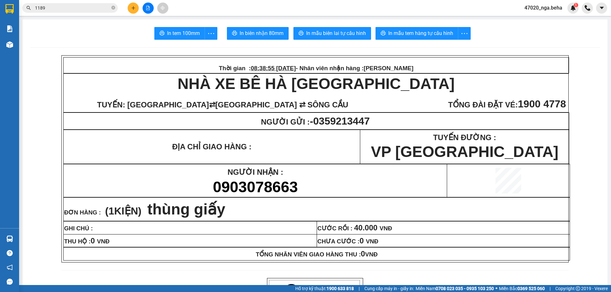
click at [73, 5] on input "1189" at bounding box center [72, 7] width 75 height 7
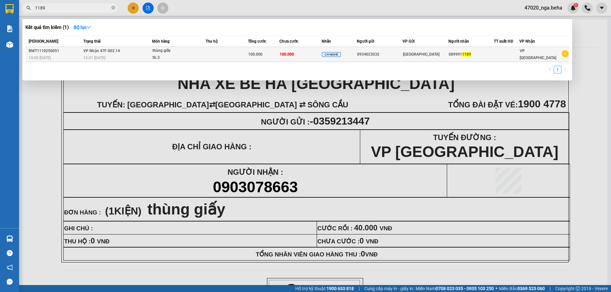
click at [353, 59] on td "CH NGHE" at bounding box center [339, 54] width 35 height 15
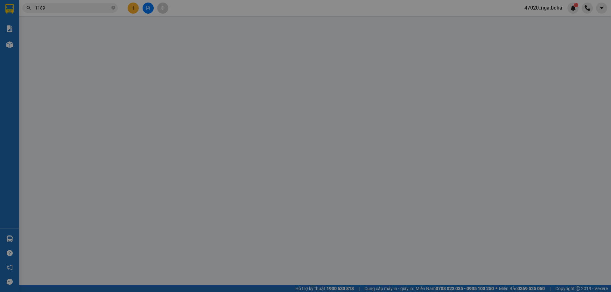
type input "0934023032"
type input "0899911189"
type input "100.000"
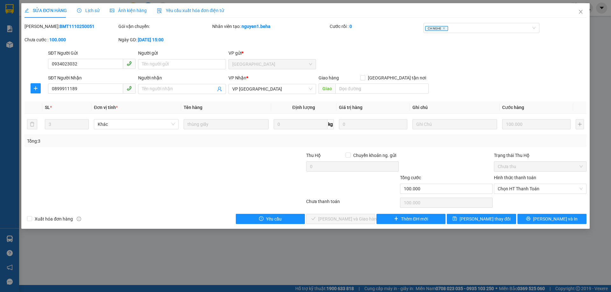
click at [119, 10] on span "Ảnh kiện hàng" at bounding box center [128, 10] width 37 height 5
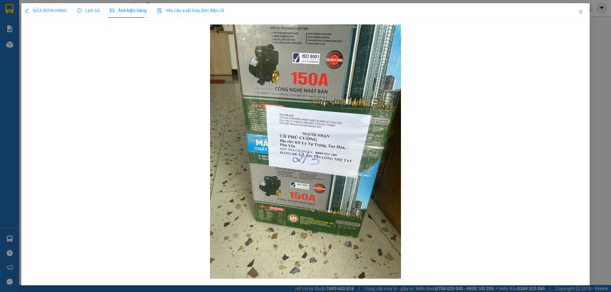
click at [39, 16] on div "SỬA ĐƠN HÀNG" at bounding box center [45, 10] width 42 height 15
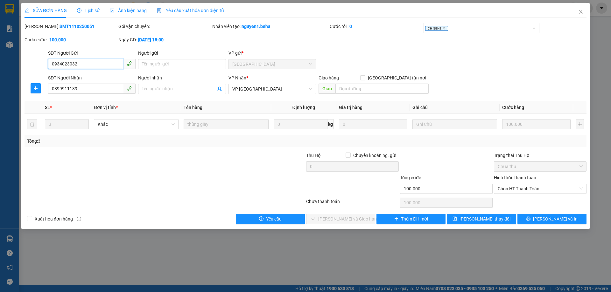
click at [99, 65] on input "0934023032" at bounding box center [85, 64] width 75 height 10
drag, startPoint x: 584, startPoint y: 11, endPoint x: 390, endPoint y: 17, distance: 194.5
click at [583, 12] on span "Close" at bounding box center [581, 12] width 18 height 18
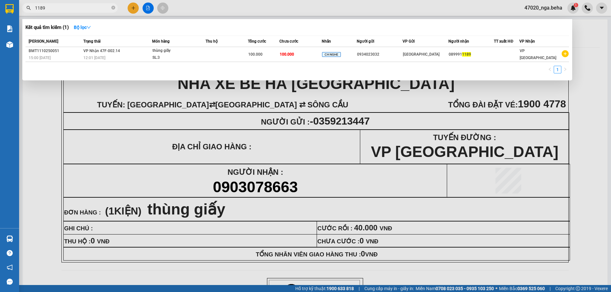
click at [64, 9] on input "1189" at bounding box center [72, 7] width 75 height 7
paste input "0934023032"
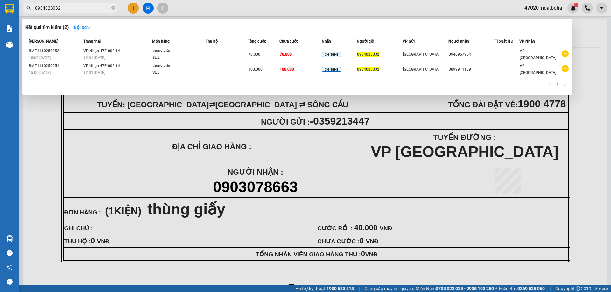
type input "0934023032"
click at [279, 51] on div "70.000" at bounding box center [263, 54] width 31 height 7
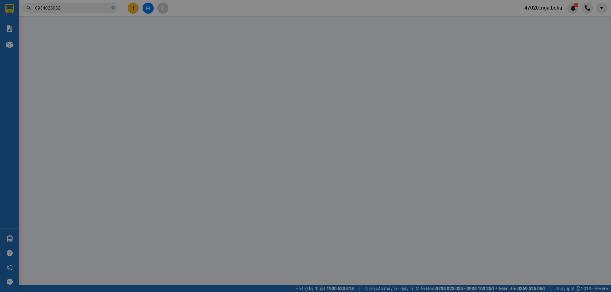
type input "0934023032"
type input "0946957954"
type input "70.000"
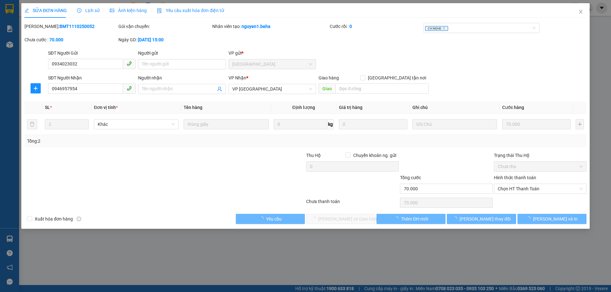
click at [141, 17] on div "Ảnh kiện hàng" at bounding box center [128, 10] width 37 height 15
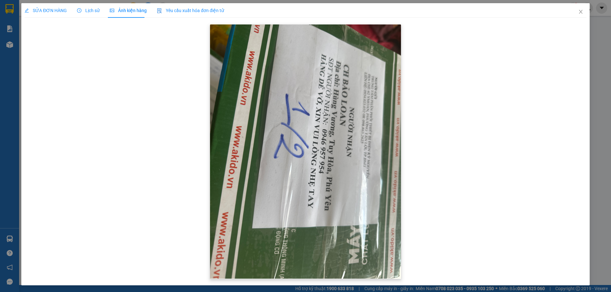
click at [289, 162] on img at bounding box center [305, 151] width 191 height 255
click at [572, 10] on span "Close" at bounding box center [581, 12] width 18 height 18
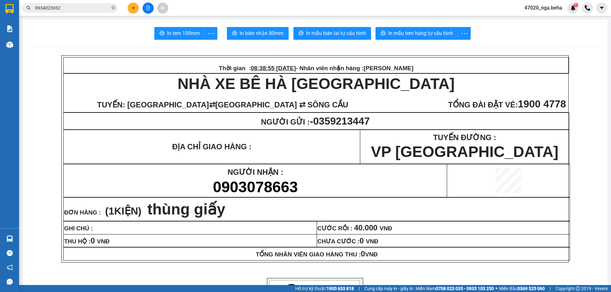
click at [57, 7] on input "0934023032" at bounding box center [72, 7] width 75 height 7
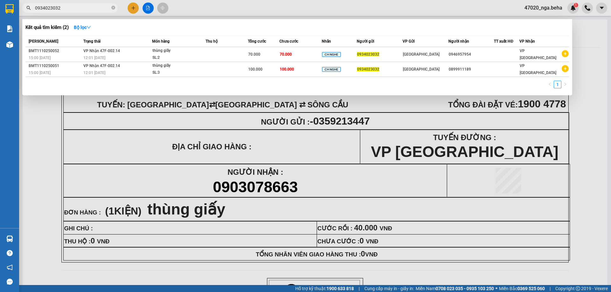
click at [127, 81] on div "1" at bounding box center [296, 86] width 543 height 11
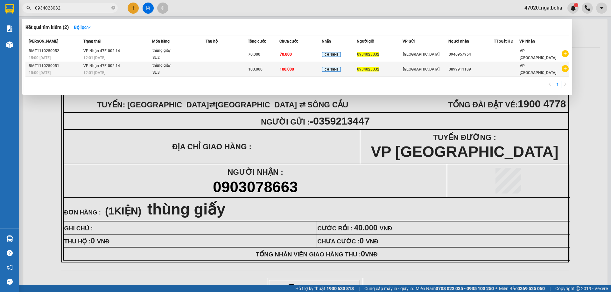
click at [139, 75] on div "12:01 [DATE]" at bounding box center [117, 72] width 68 height 7
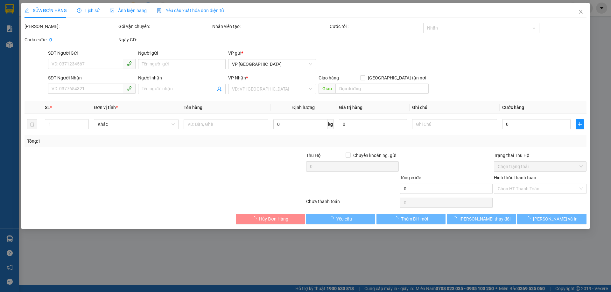
type input "0934023032"
type input "0899911189"
type input "100.000"
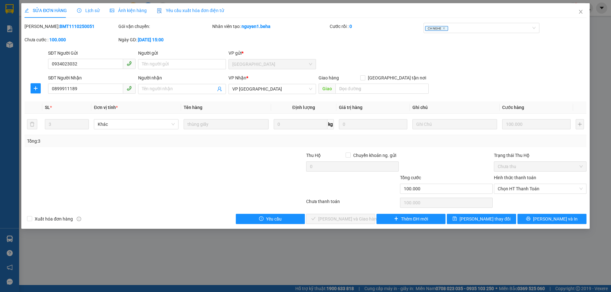
click at [148, 13] on div "SỬA ĐƠN HÀNG Lịch sử Ảnh kiện hàng Yêu cầu xuất hóa đơn điện tử" at bounding box center [123, 10] width 199 height 15
click at [131, 11] on span "Ảnh kiện hàng" at bounding box center [128, 10] width 37 height 5
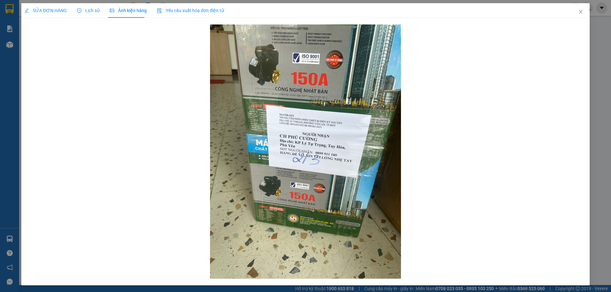
click at [52, 11] on span "SỬA ĐƠN HÀNG" at bounding box center [45, 10] width 42 height 5
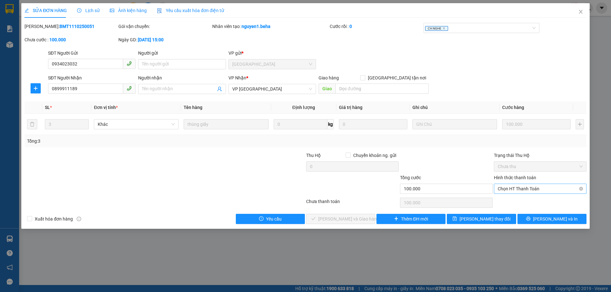
click at [534, 189] on span "Chọn HT Thanh Toán" at bounding box center [540, 189] width 85 height 10
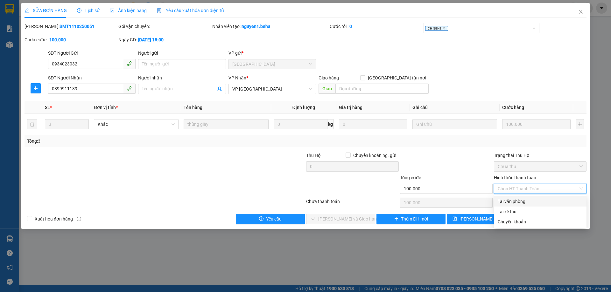
click at [528, 201] on div "Tại văn phòng" at bounding box center [540, 201] width 85 height 7
type input "0"
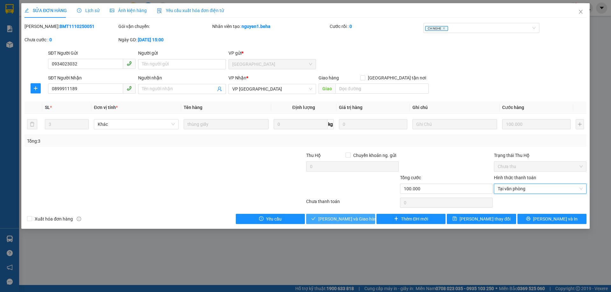
drag, startPoint x: 347, startPoint y: 217, endPoint x: 373, endPoint y: 212, distance: 26.3
click at [346, 217] on span "[PERSON_NAME] và Giao hàng" at bounding box center [348, 219] width 61 height 7
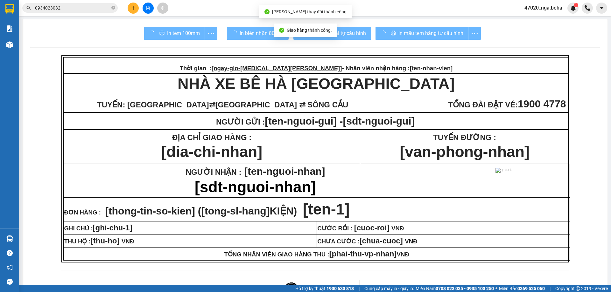
click at [71, 10] on input "0934023032" at bounding box center [72, 7] width 75 height 7
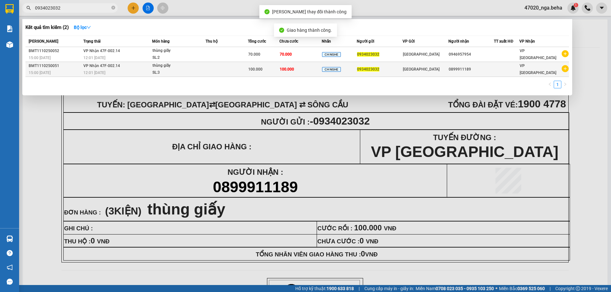
click at [305, 70] on td "100.000" at bounding box center [300, 69] width 42 height 15
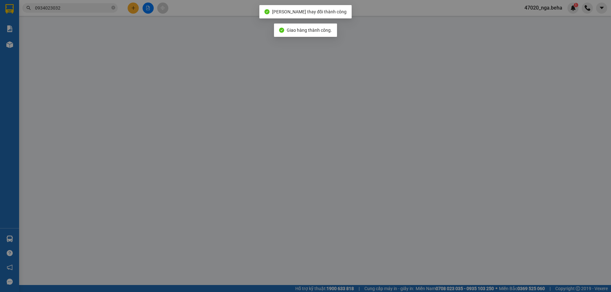
type input "0934023032"
type input "0899911189"
type input "100.000"
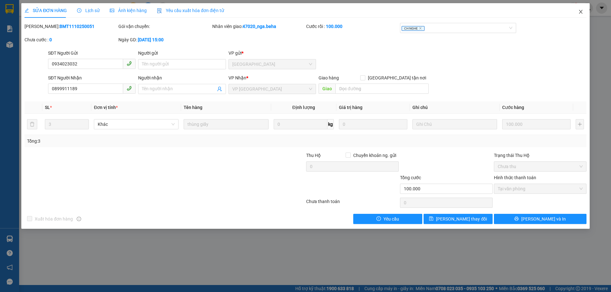
click at [580, 11] on icon "close" at bounding box center [580, 12] width 3 height 4
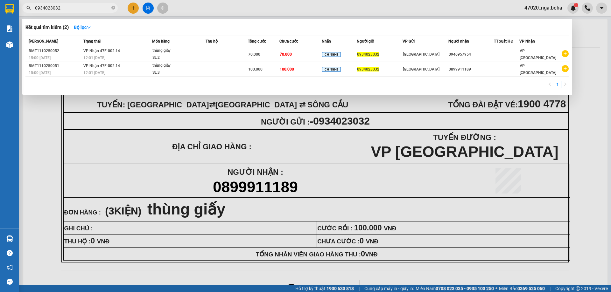
click at [78, 10] on input "0934023032" at bounding box center [72, 7] width 75 height 7
click at [144, 61] on div "12:01 [DATE]" at bounding box center [117, 57] width 68 height 7
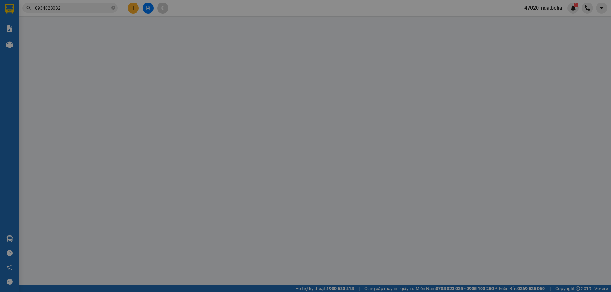
type input "0934023032"
type input "0946957954"
type input "70.000"
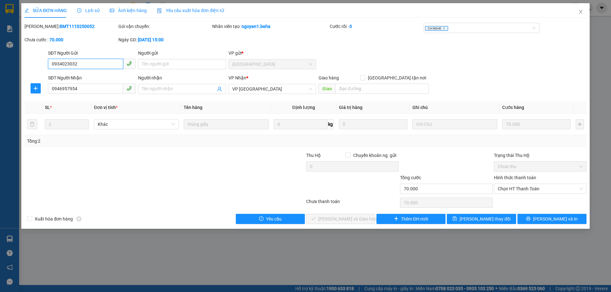
click at [509, 193] on span "Chọn HT Thanh Toán" at bounding box center [540, 189] width 85 height 10
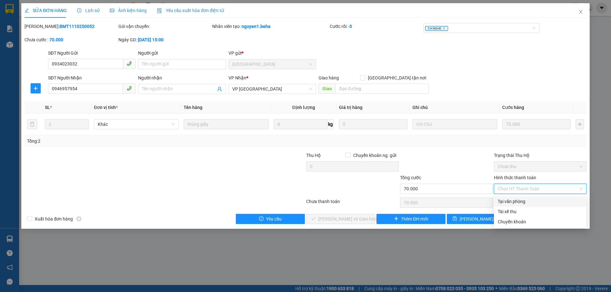
click at [506, 204] on div "Tại văn phòng" at bounding box center [540, 201] width 85 height 7
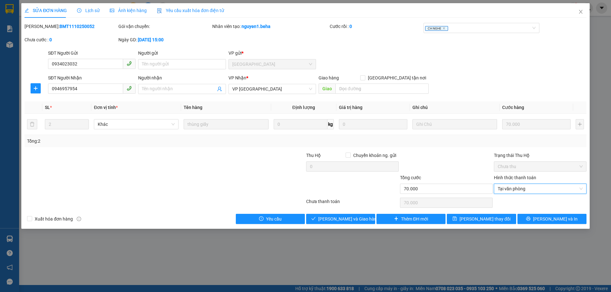
type input "0"
click at [346, 220] on span "[PERSON_NAME] và Giao hàng" at bounding box center [348, 219] width 61 height 7
